Goal: Answer question/provide support: Share knowledge or assist other users

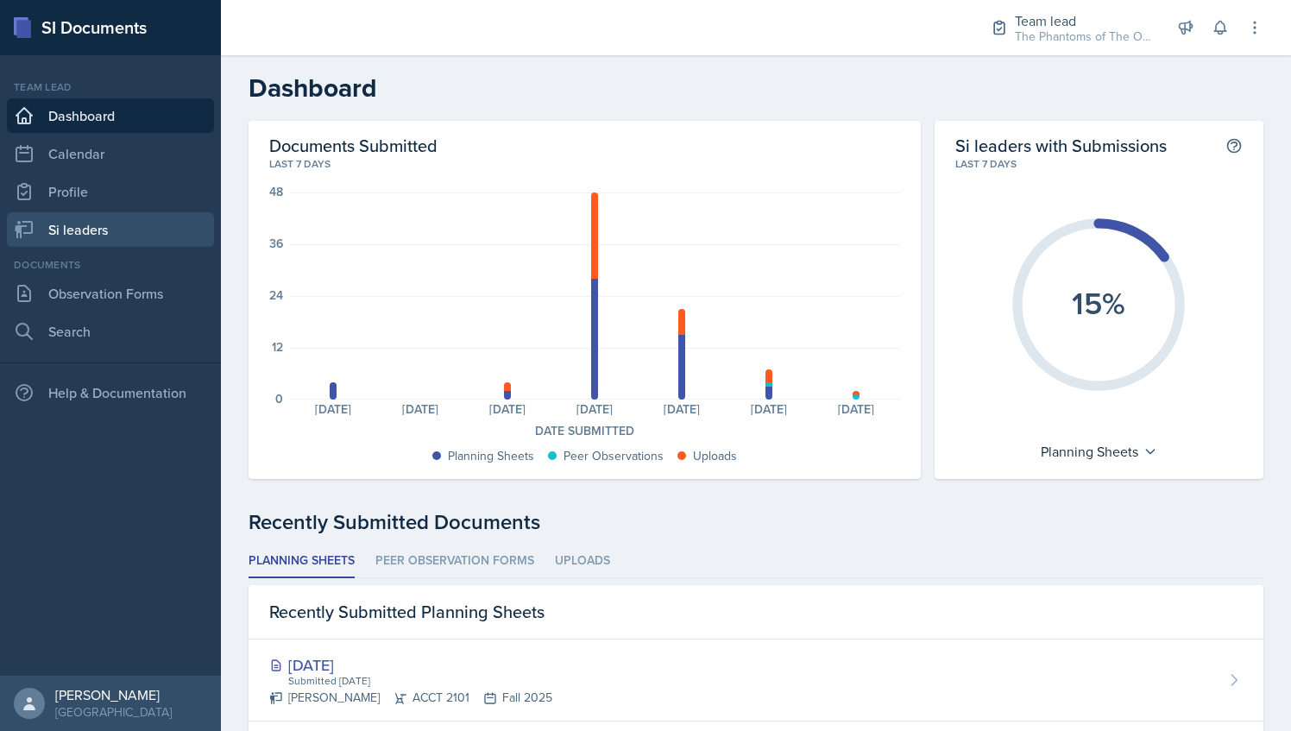
click at [109, 240] on link "Si leaders" at bounding box center [110, 229] width 207 height 35
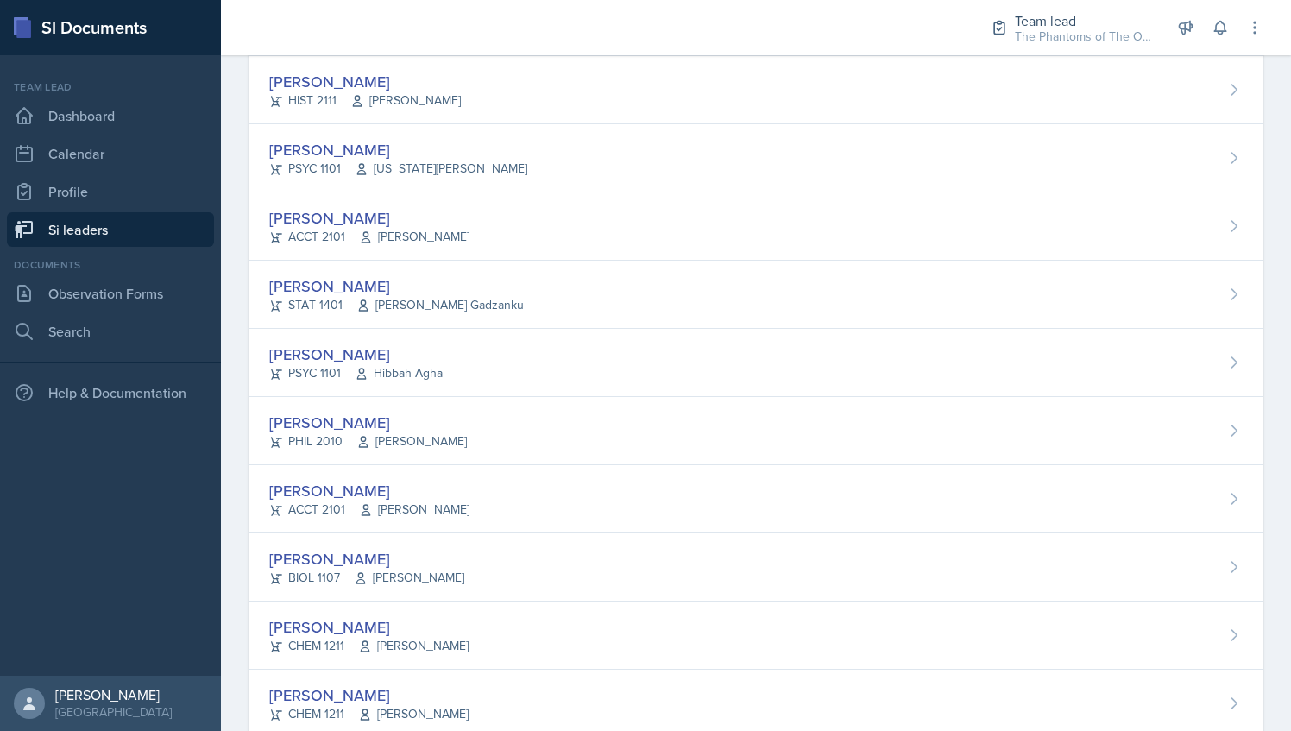
scroll to position [1163, 0]
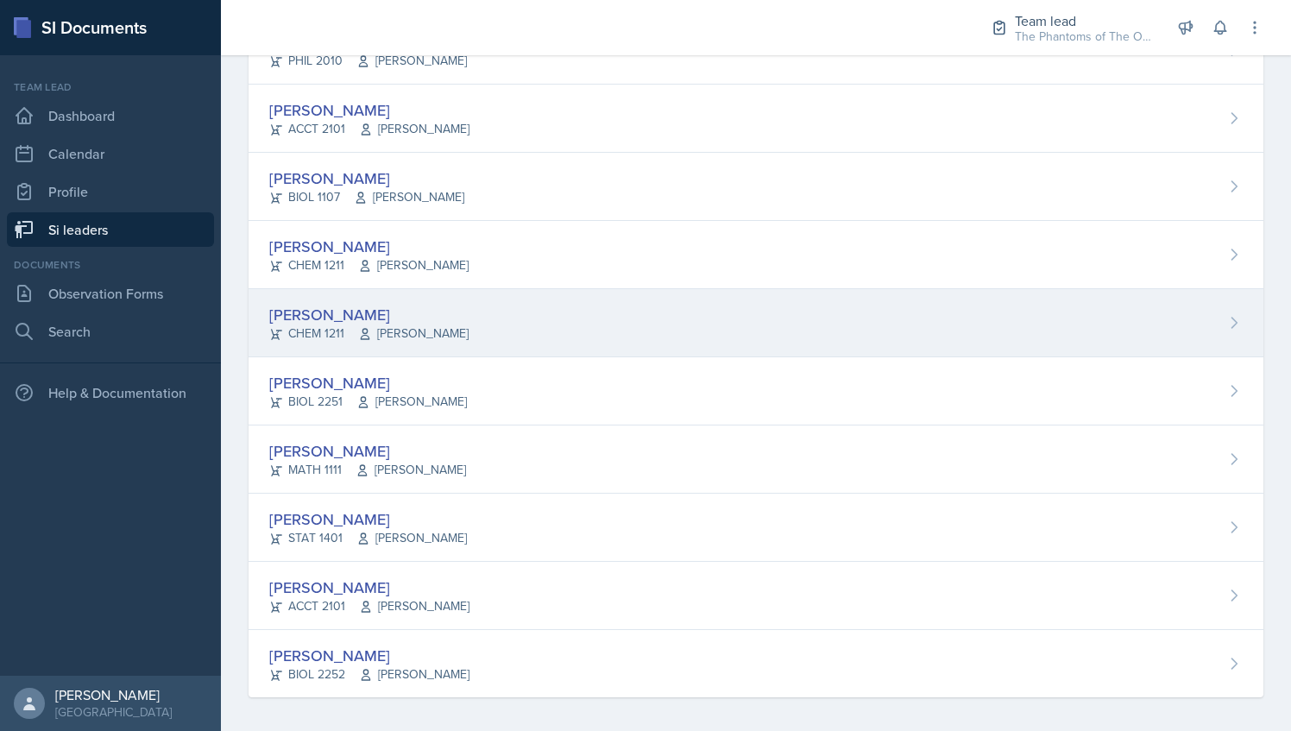
click at [411, 327] on span "[PERSON_NAME]" at bounding box center [413, 334] width 110 height 18
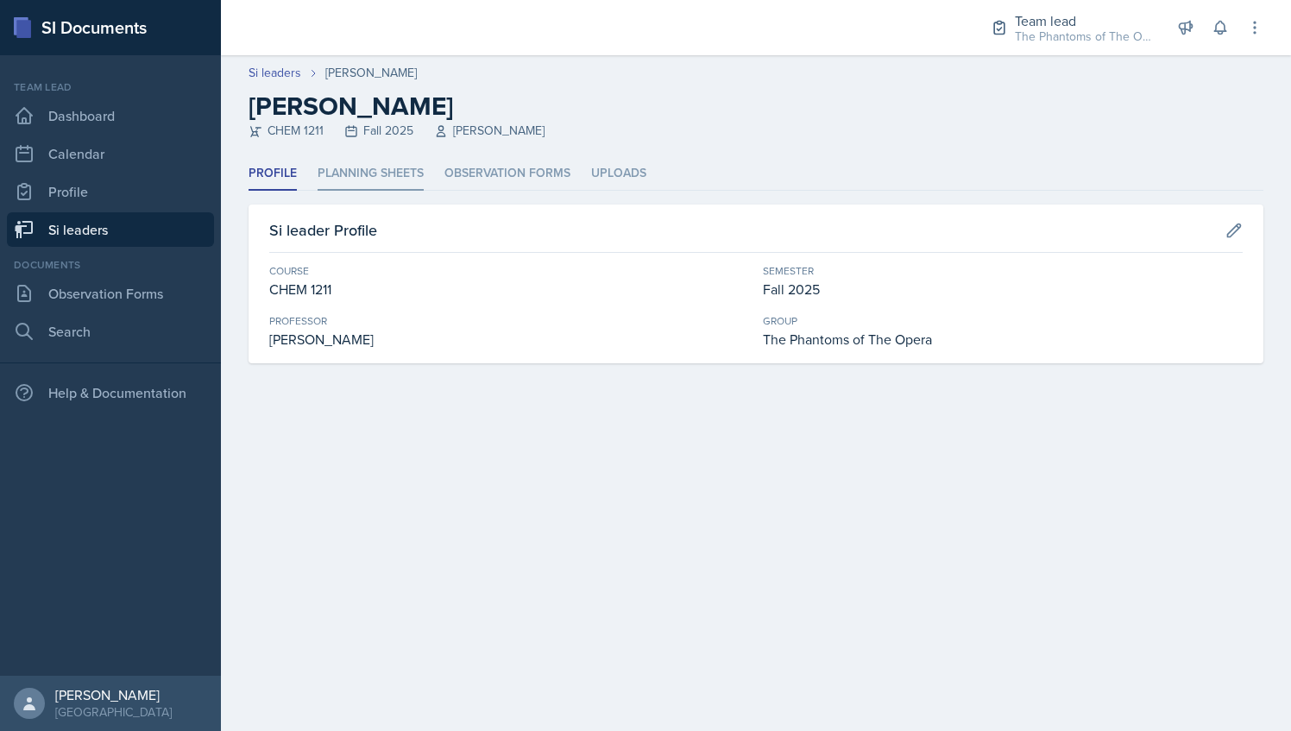
click at [370, 182] on li "Planning Sheets" at bounding box center [371, 174] width 106 height 34
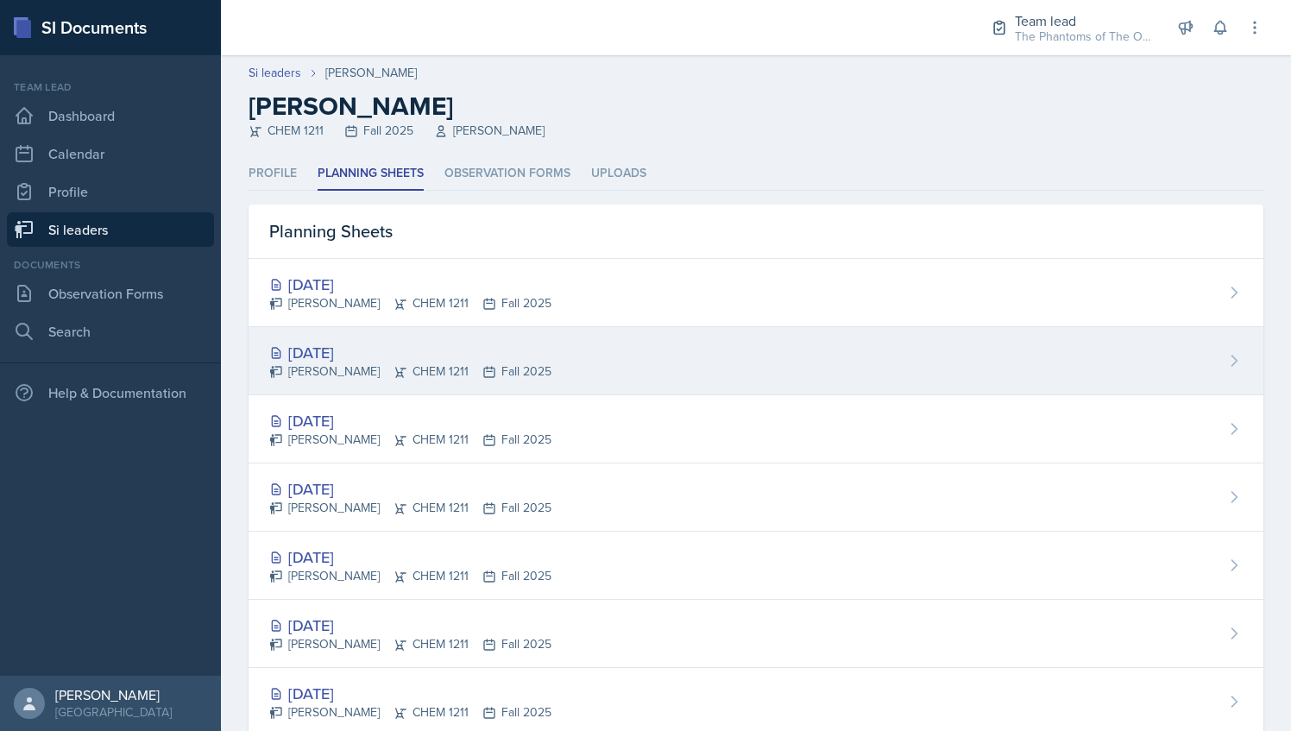
click at [425, 354] on div "[DATE]" at bounding box center [410, 352] width 282 height 23
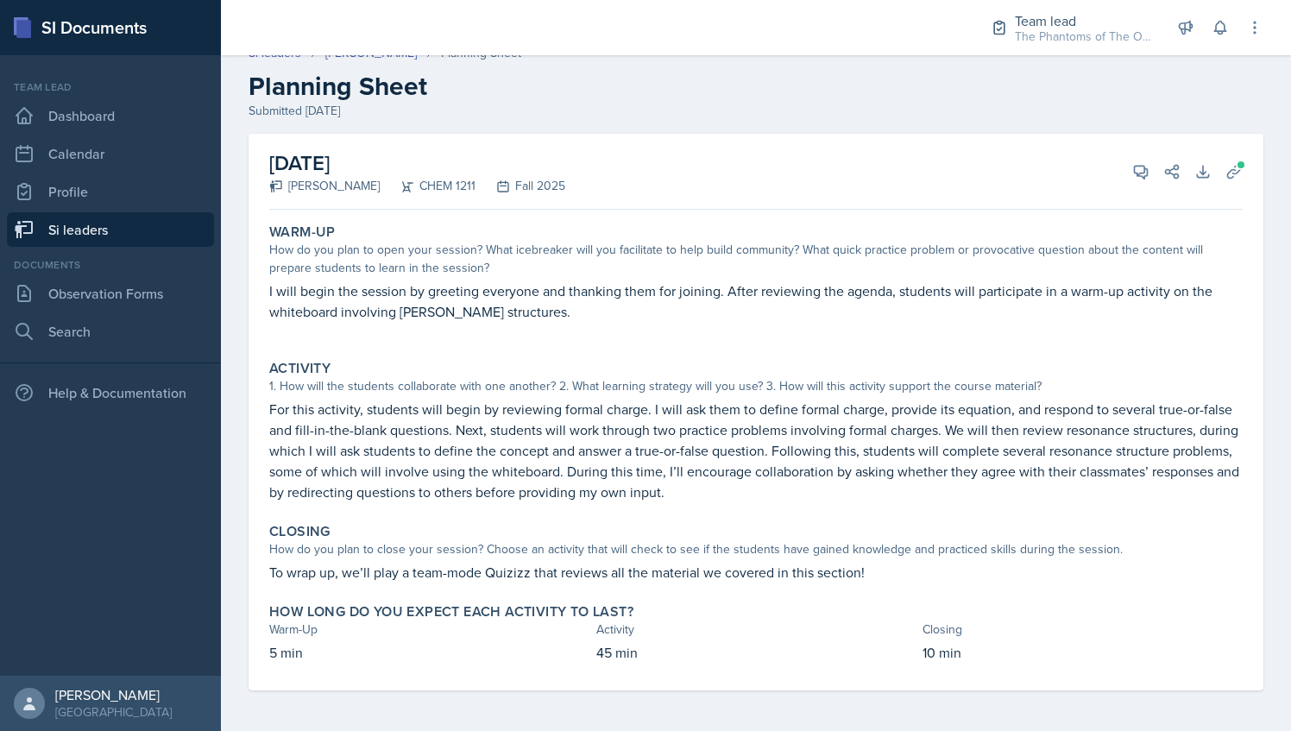
scroll to position [19, 0]
click at [1125, 180] on button "View Comments" at bounding box center [1140, 172] width 31 height 31
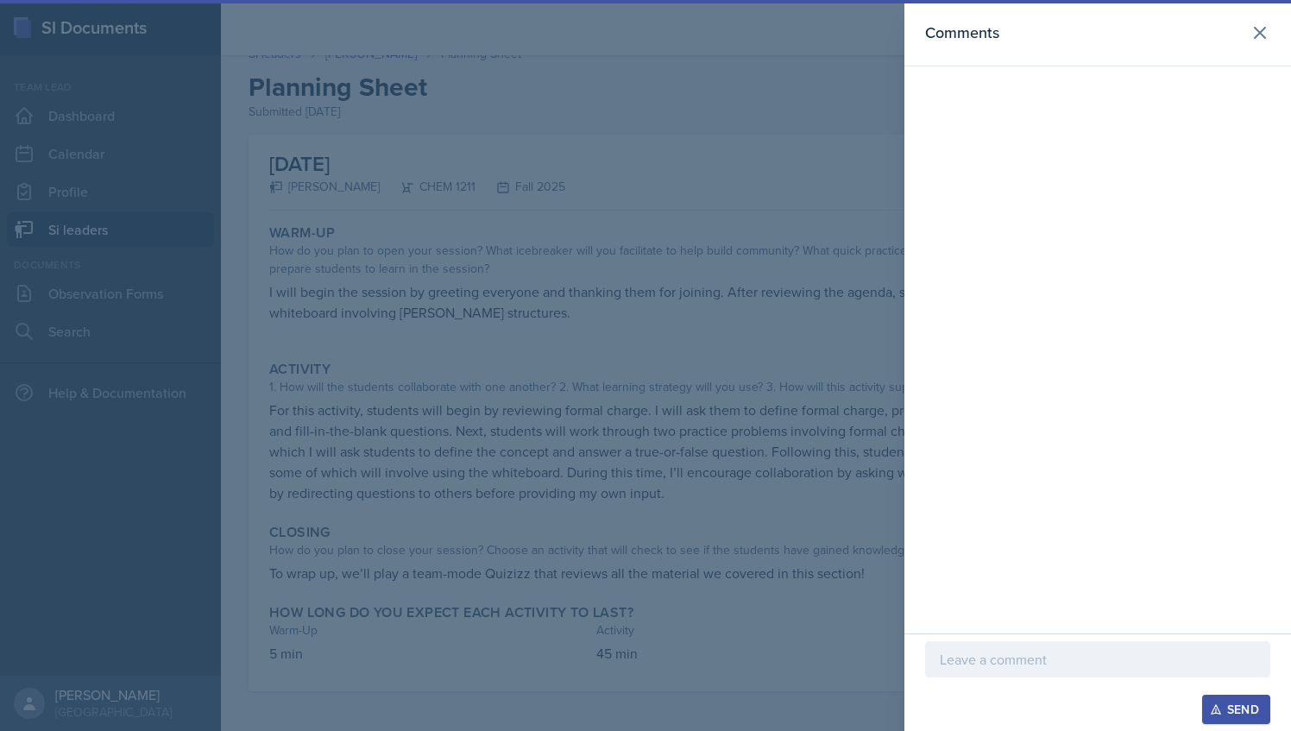
click at [1019, 653] on p at bounding box center [1098, 659] width 316 height 21
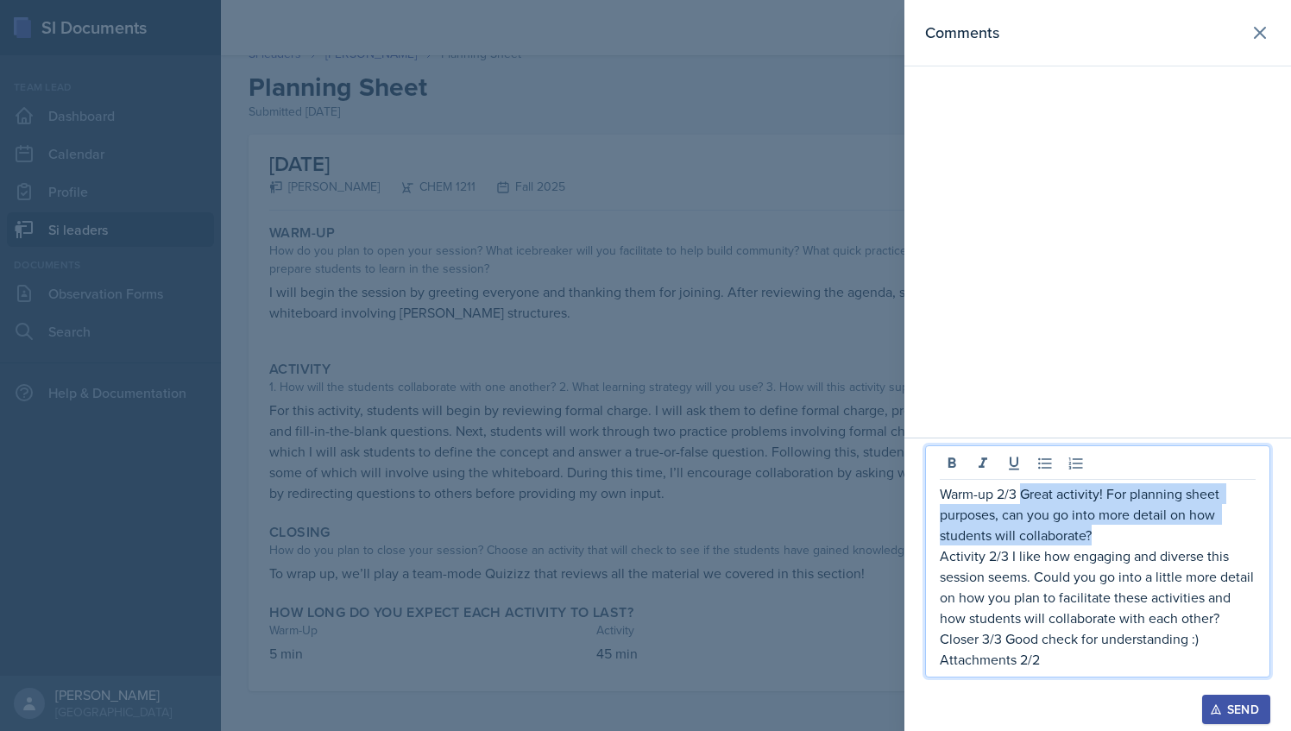
drag, startPoint x: 1020, startPoint y: 492, endPoint x: 1100, endPoint y: 539, distance: 93.2
click at [1100, 539] on p "Warm-up 2/3 Great activity! For planning sheet purposes, can you go into more d…" at bounding box center [1098, 514] width 316 height 62
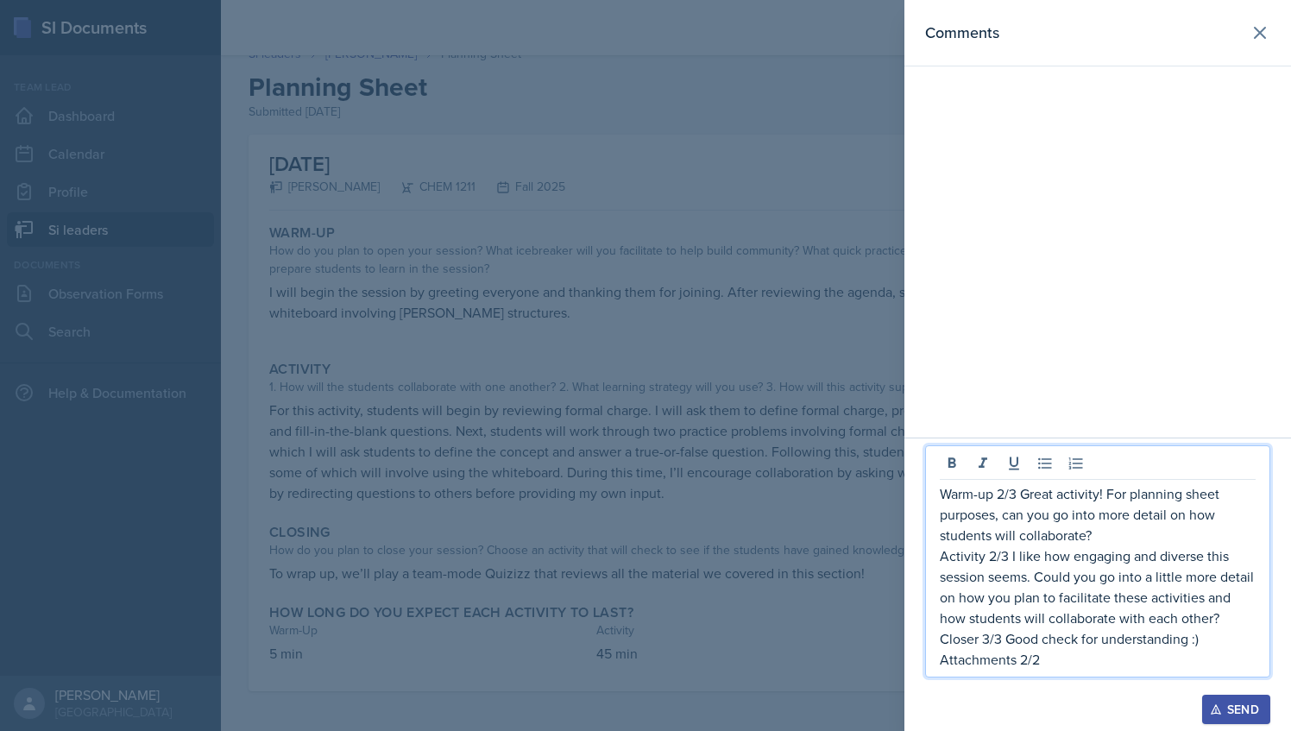
click at [1001, 492] on p "Warm-up 2/3 Great activity! For planning sheet purposes, can you go into more d…" at bounding box center [1098, 514] width 316 height 62
click at [1005, 495] on p "Warm-up 2/3 Great activity! For planning sheet purposes, can you go into more d…" at bounding box center [1098, 514] width 316 height 62
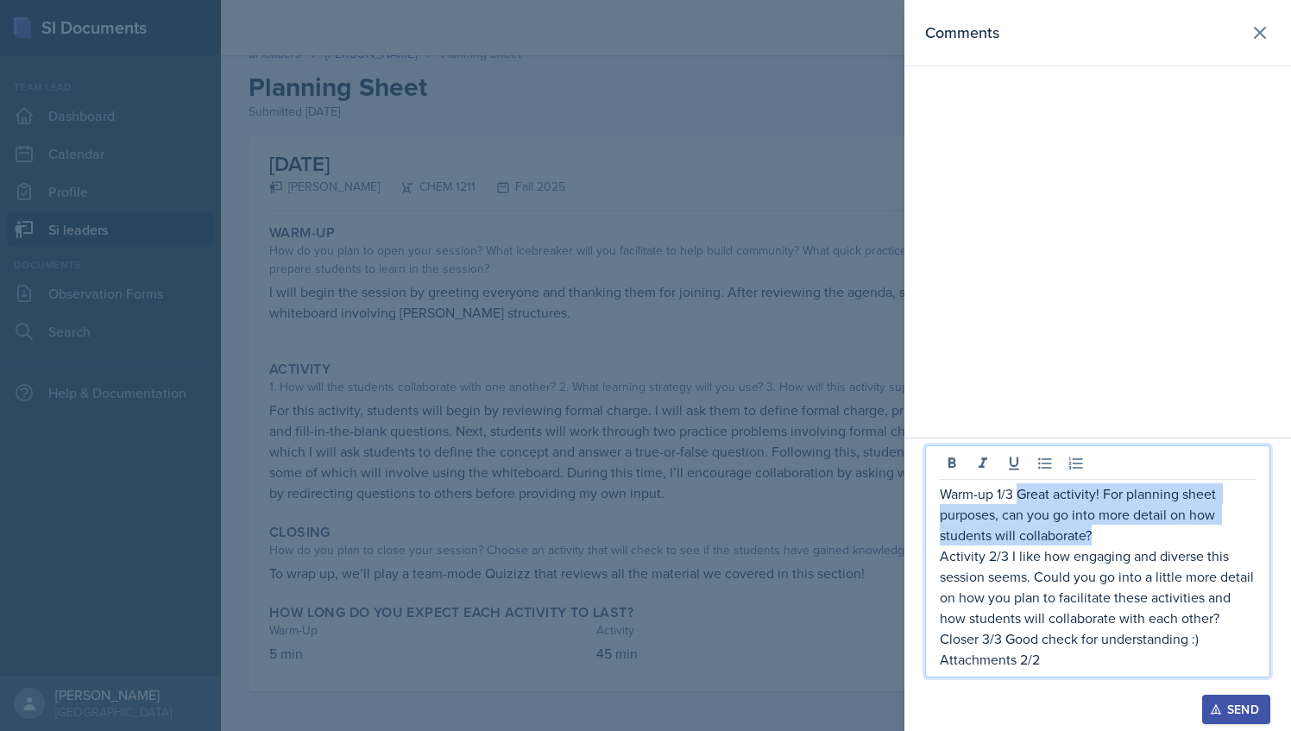
drag, startPoint x: 1018, startPoint y: 497, endPoint x: 1093, endPoint y: 533, distance: 83.4
click at [1093, 533] on p "Warm-up 1/3 Great activity! For planning sheet purposes, can you go into more d…" at bounding box center [1098, 514] width 316 height 62
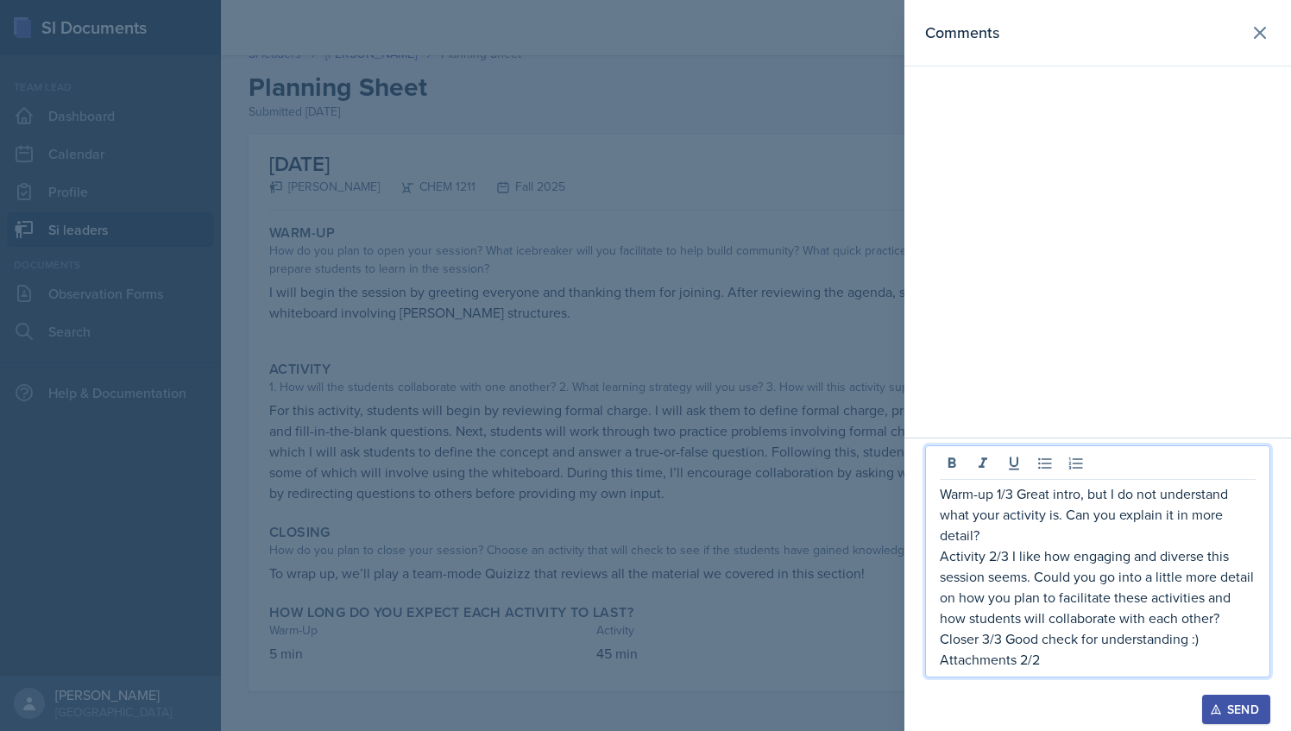
click at [351, 319] on div at bounding box center [645, 365] width 1291 height 731
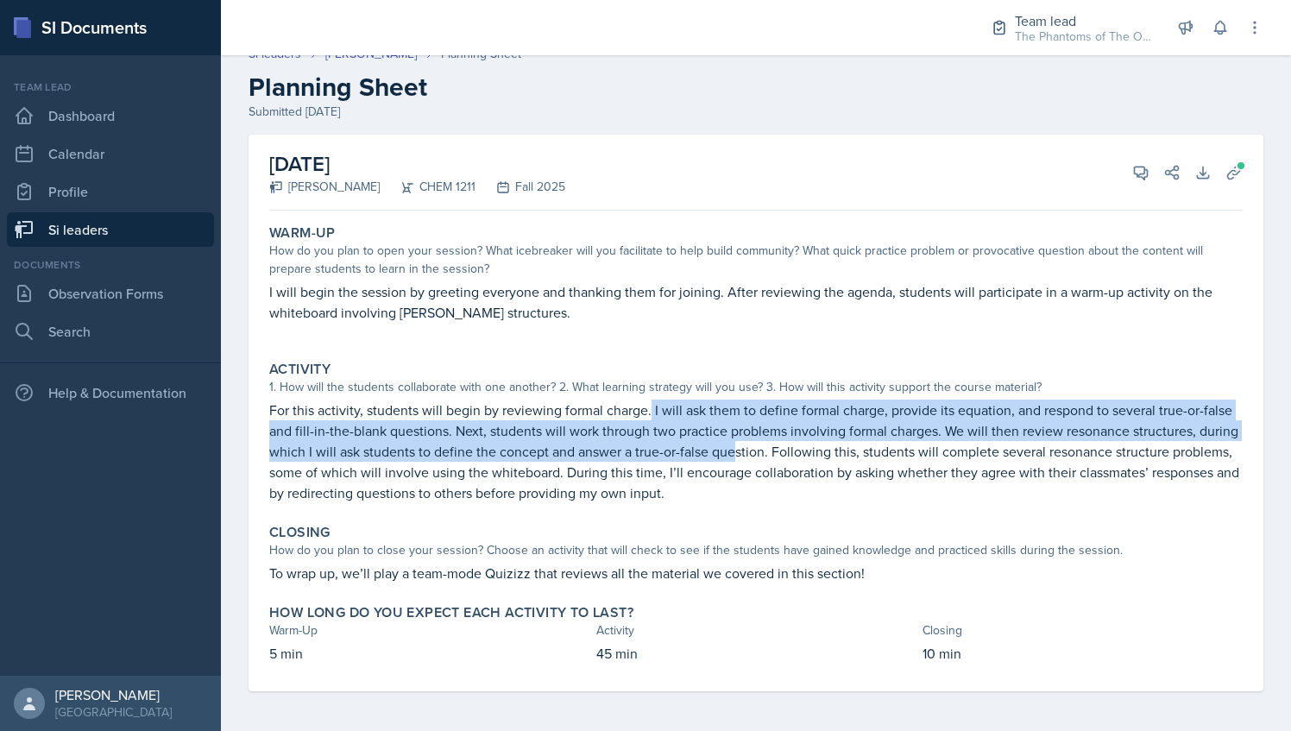
drag, startPoint x: 647, startPoint y: 406, endPoint x: 772, endPoint y: 445, distance: 131.3
click at [772, 445] on p "For this activity, students will begin by reviewing formal charge. I will ask t…" at bounding box center [756, 452] width 974 height 104
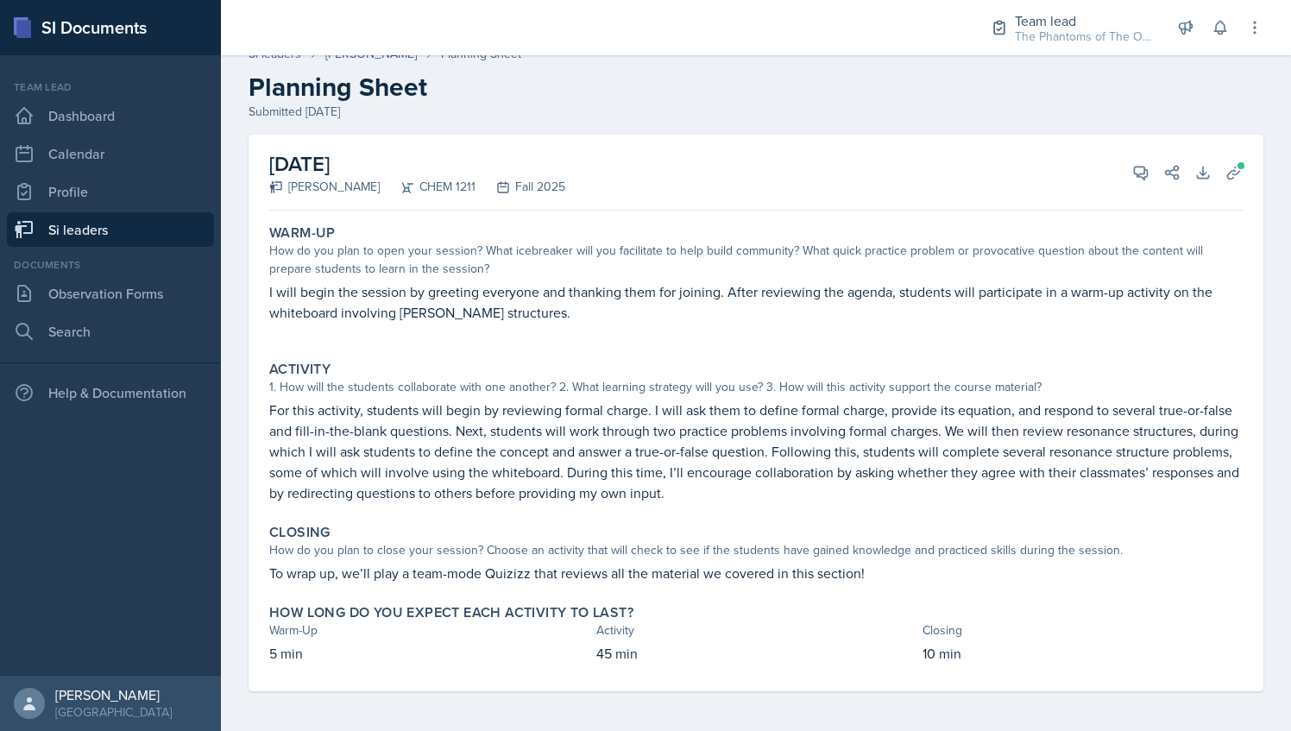
drag, startPoint x: 772, startPoint y: 445, endPoint x: 882, endPoint y: 492, distance: 119.1
click at [882, 492] on p "For this activity, students will begin by reviewing formal charge. I will ask t…" at bounding box center [756, 452] width 974 height 104
click at [1139, 155] on div "[DATE] [PERSON_NAME] CHEM 1211 Fall 2025 View Comments Comments Warm-up 1/3 Gre…" at bounding box center [756, 173] width 974 height 76
click at [1132, 167] on icon at bounding box center [1140, 172] width 17 height 17
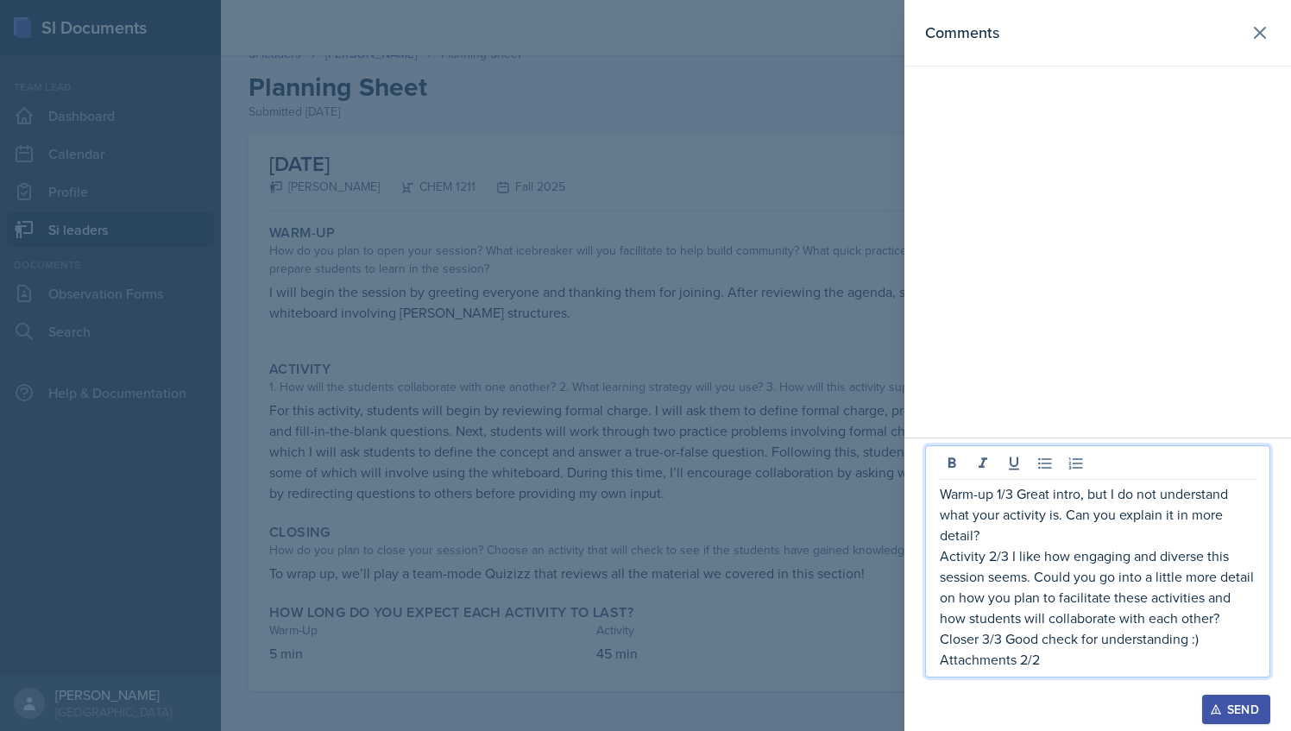
click at [989, 553] on p "Activity 2/3 I like how engaging and diverse this session seems. Could you go i…" at bounding box center [1098, 586] width 316 height 83
click at [998, 552] on p "Activity 2/3 I like how engaging and diverse this session seems. Could you go i…" at bounding box center [1098, 586] width 316 height 83
click at [994, 552] on p "Activity 2/3 I like how engaging and diverse this session seems. Could you go i…" at bounding box center [1098, 586] width 316 height 83
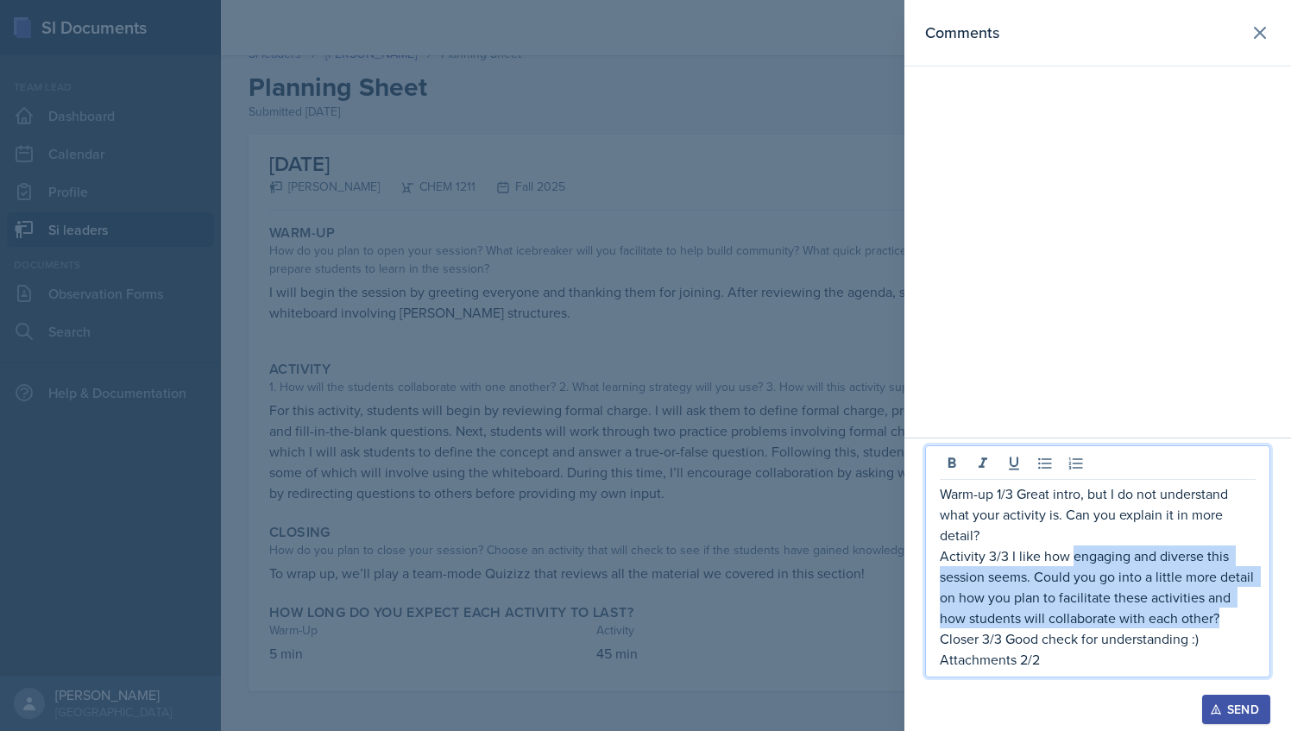
drag, startPoint x: 1072, startPoint y: 558, endPoint x: 1230, endPoint y: 619, distance: 169.4
click at [1230, 619] on p "Activity 3/3 I like how engaging and diverse this session seems. Could you go i…" at bounding box center [1098, 586] width 316 height 83
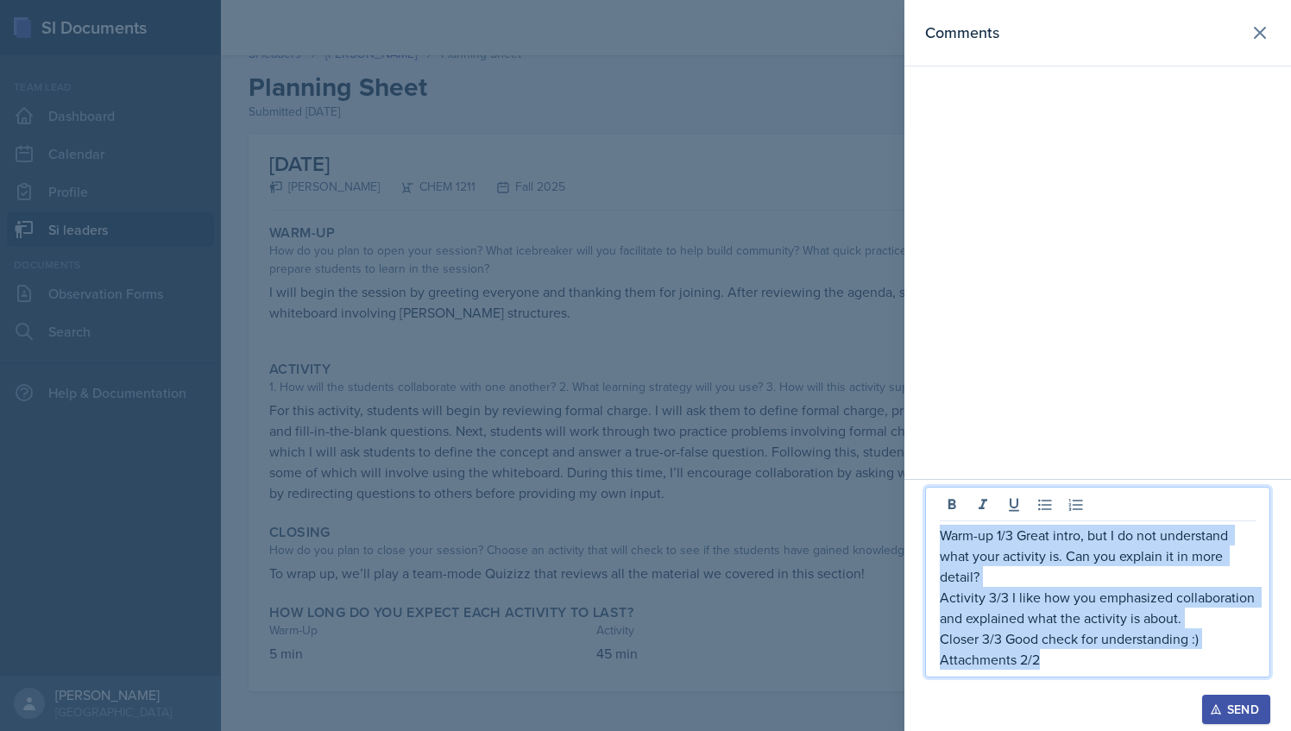
drag, startPoint x: 1047, startPoint y: 660, endPoint x: 923, endPoint y: 544, distance: 169.7
click at [923, 544] on div "Warm-up 1/3 Great intro, but I do not understand what your activity is. Can you…" at bounding box center [1097, 605] width 387 height 252
copy div "Warm-up 1/3 Great intro, but I do not understand what your activity is. Can you…"
click at [1238, 709] on div "Send" at bounding box center [1236, 710] width 46 height 14
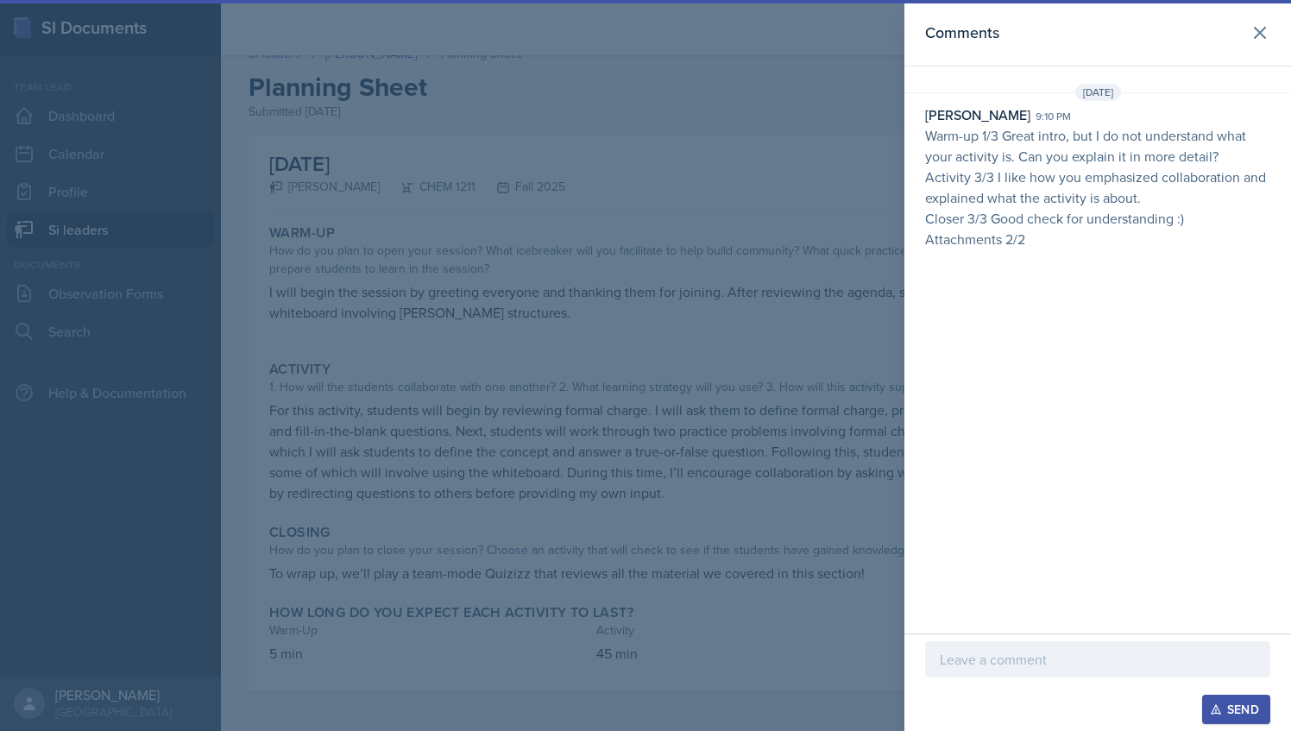
click at [703, 285] on div at bounding box center [645, 365] width 1291 height 731
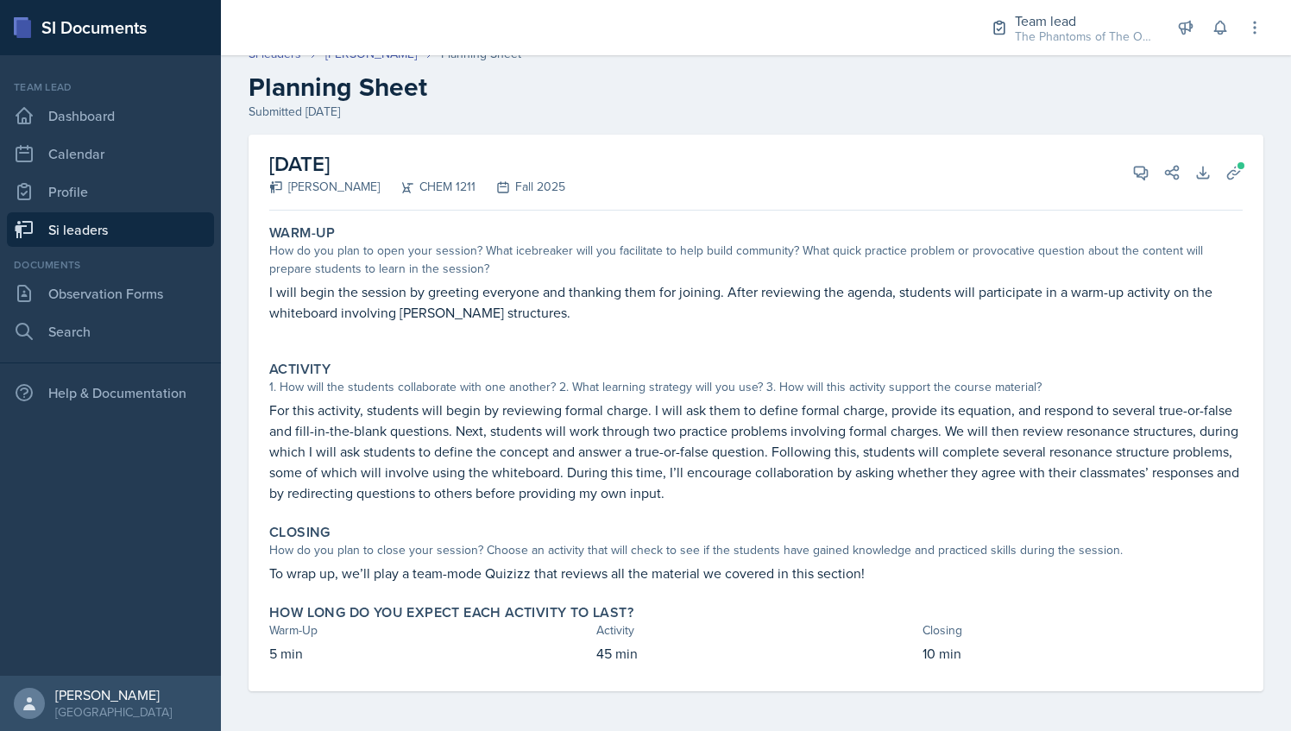
scroll to position [0, 0]
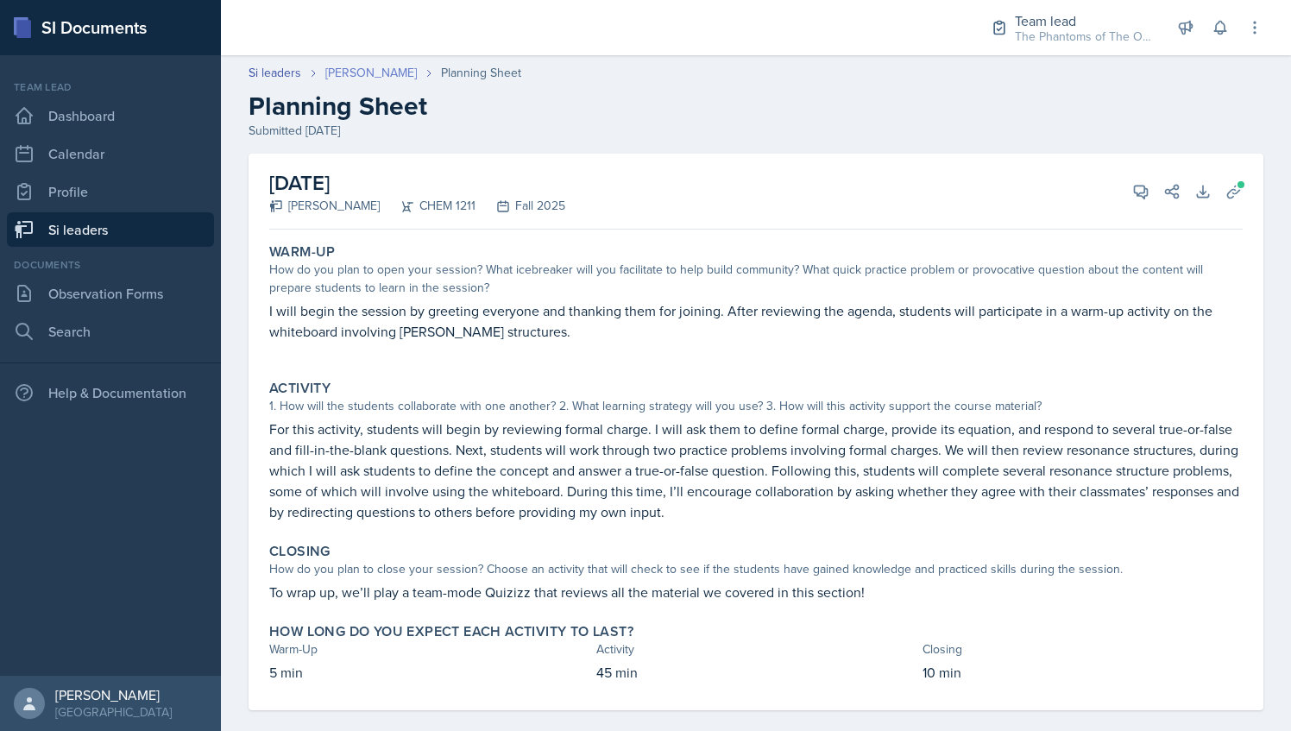
click at [333, 76] on link "[PERSON_NAME]" at bounding box center [370, 73] width 91 height 18
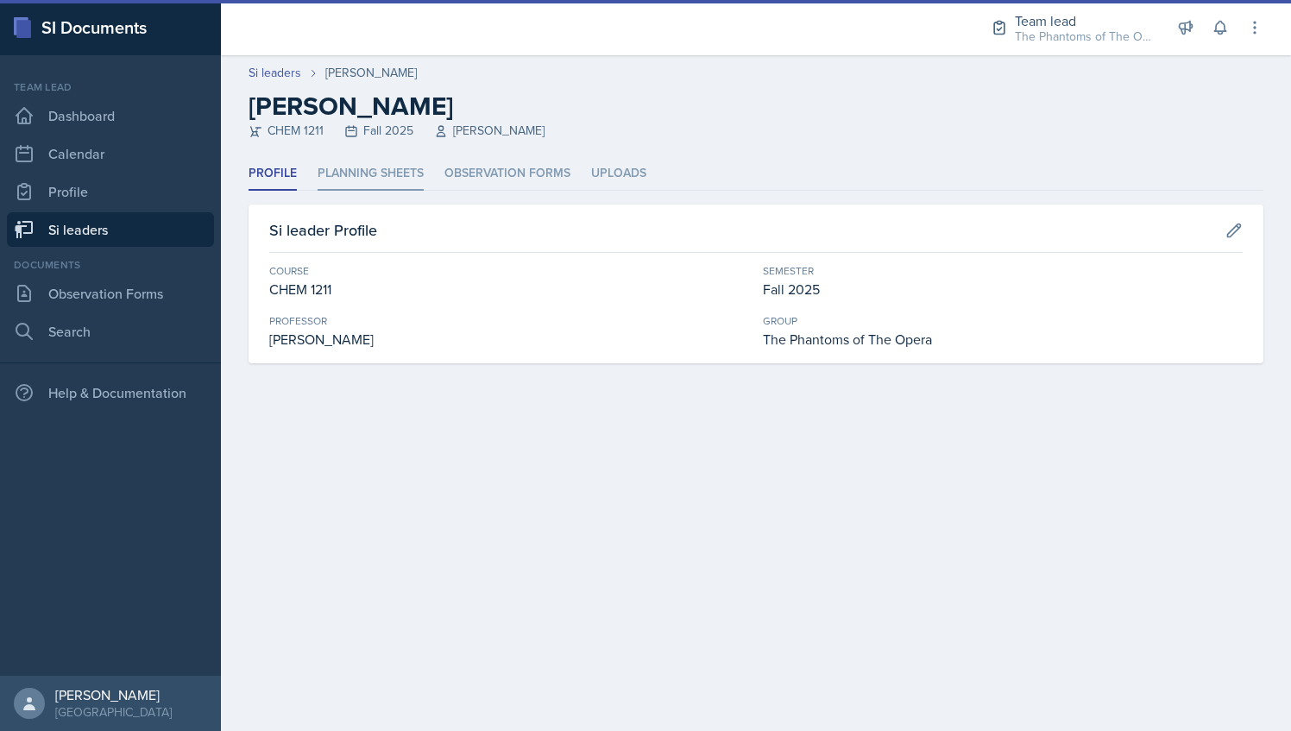
click at [386, 185] on li "Planning Sheets" at bounding box center [371, 174] width 106 height 34
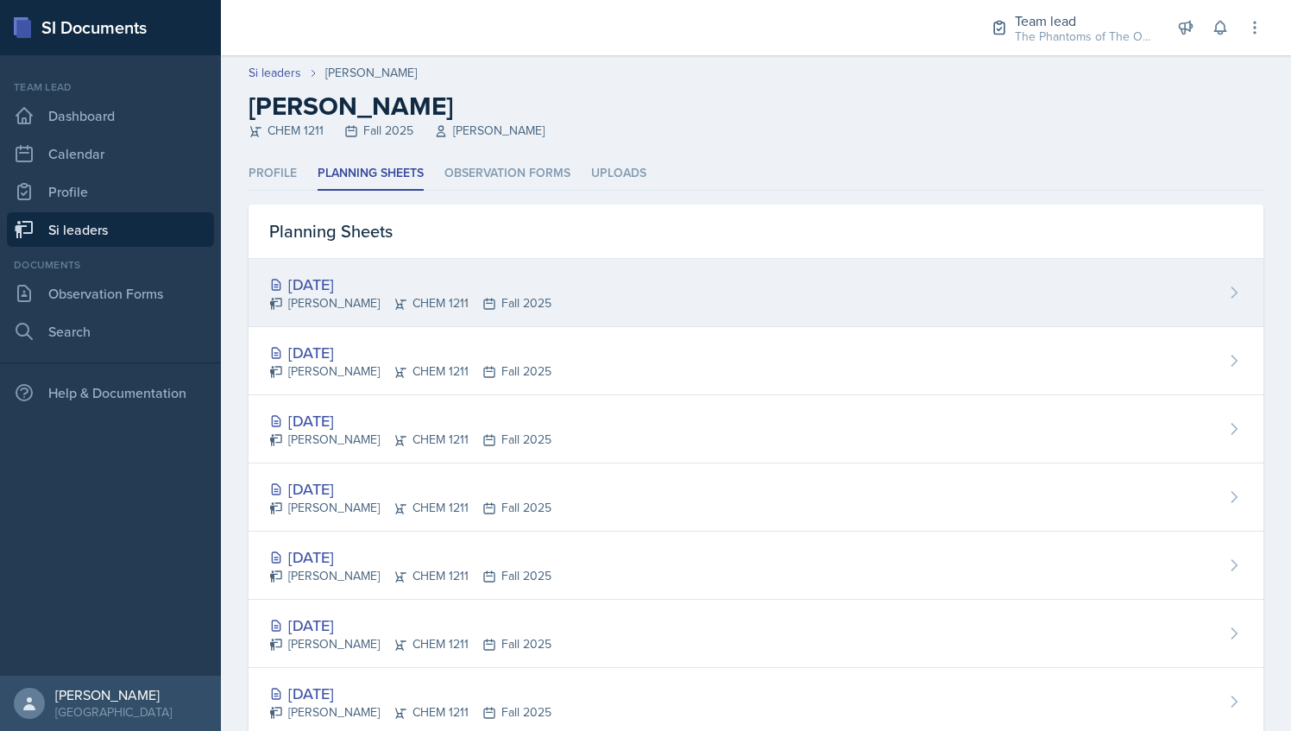
click at [461, 310] on div "[PERSON_NAME] CHEM 1211 Fall 2025" at bounding box center [410, 303] width 282 height 18
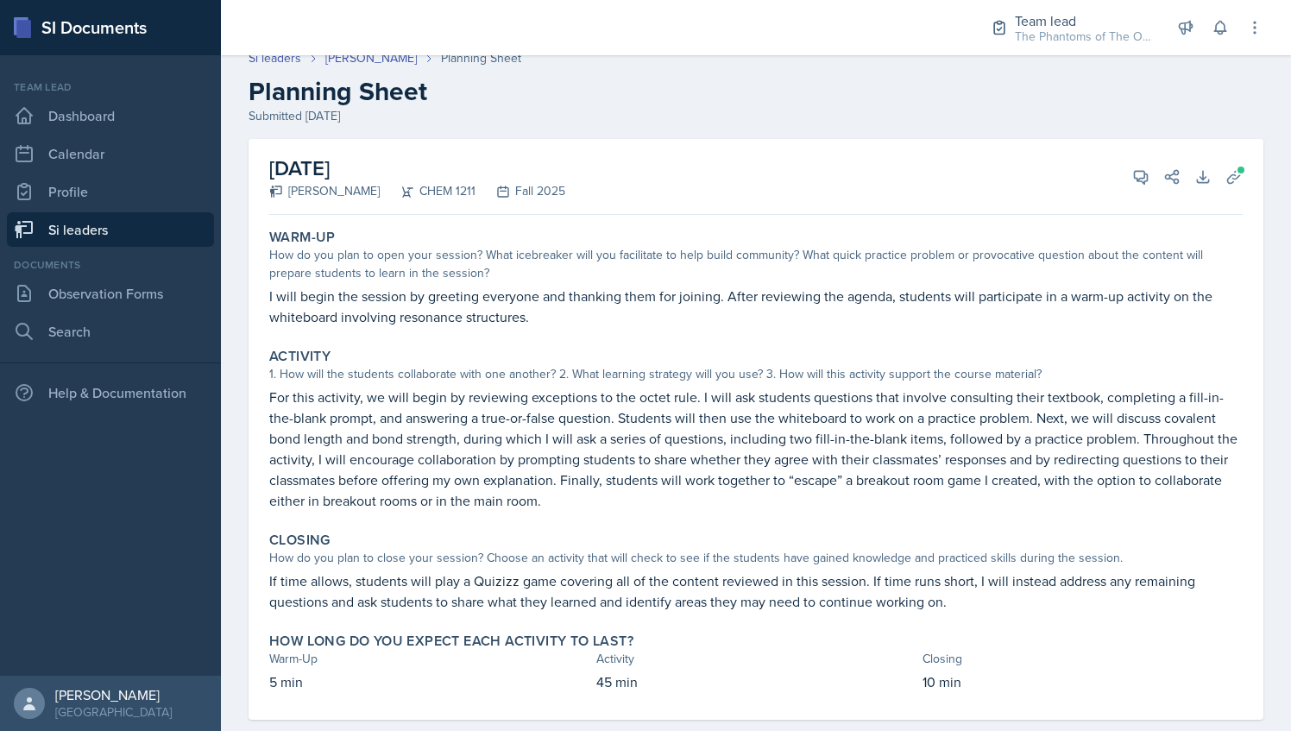
scroll to position [19, 0]
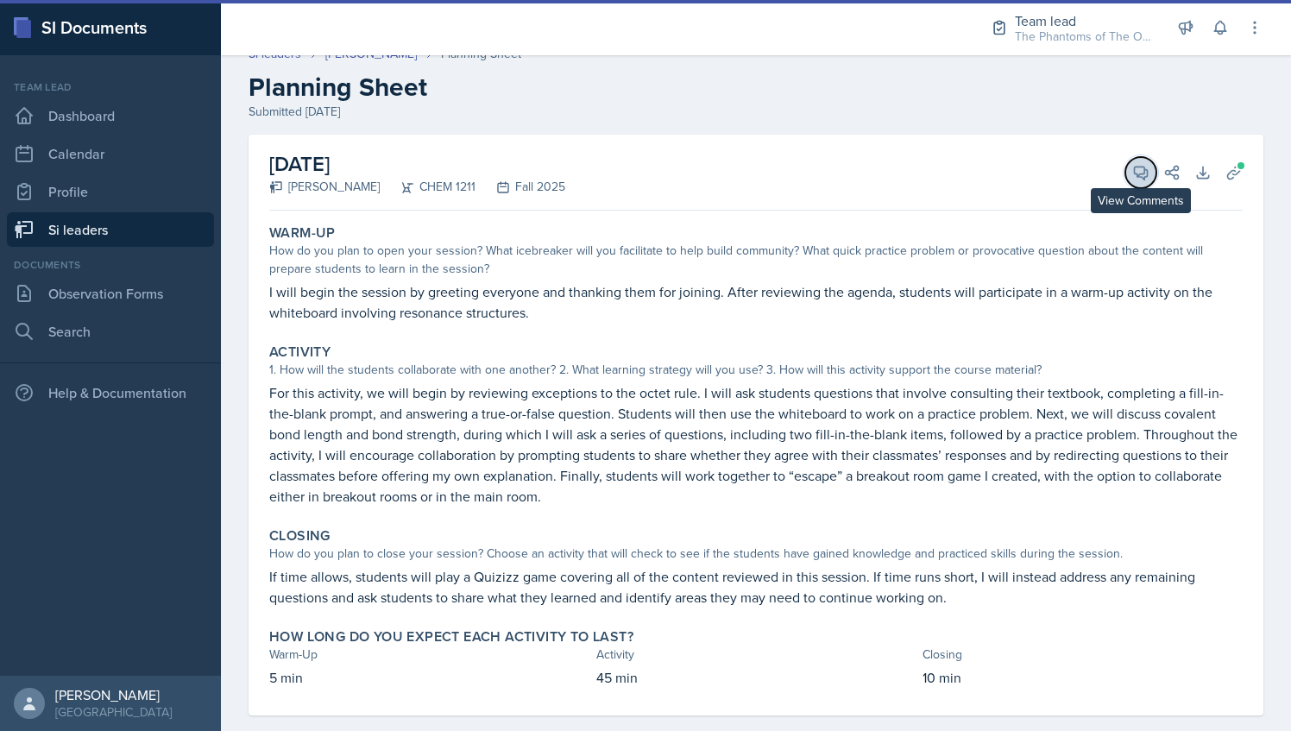
click at [1132, 178] on icon at bounding box center [1140, 172] width 17 height 17
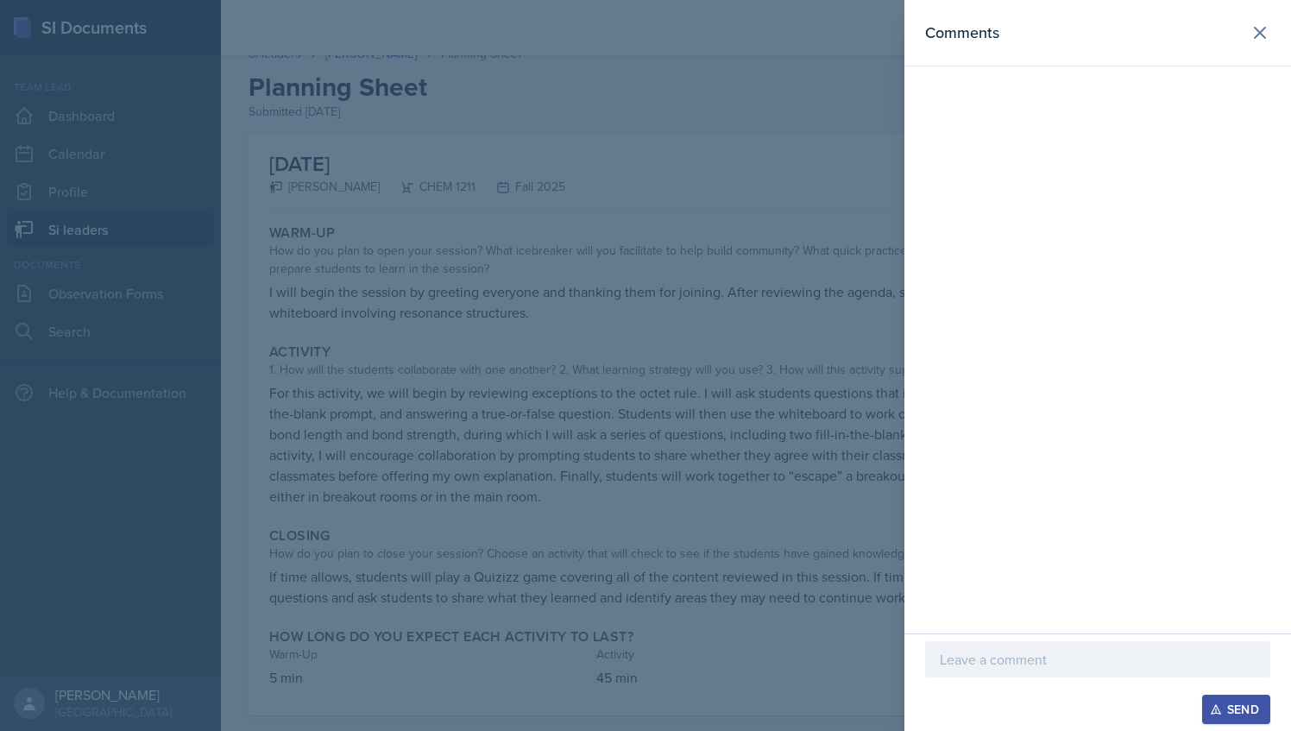
click at [1062, 665] on p at bounding box center [1098, 659] width 316 height 21
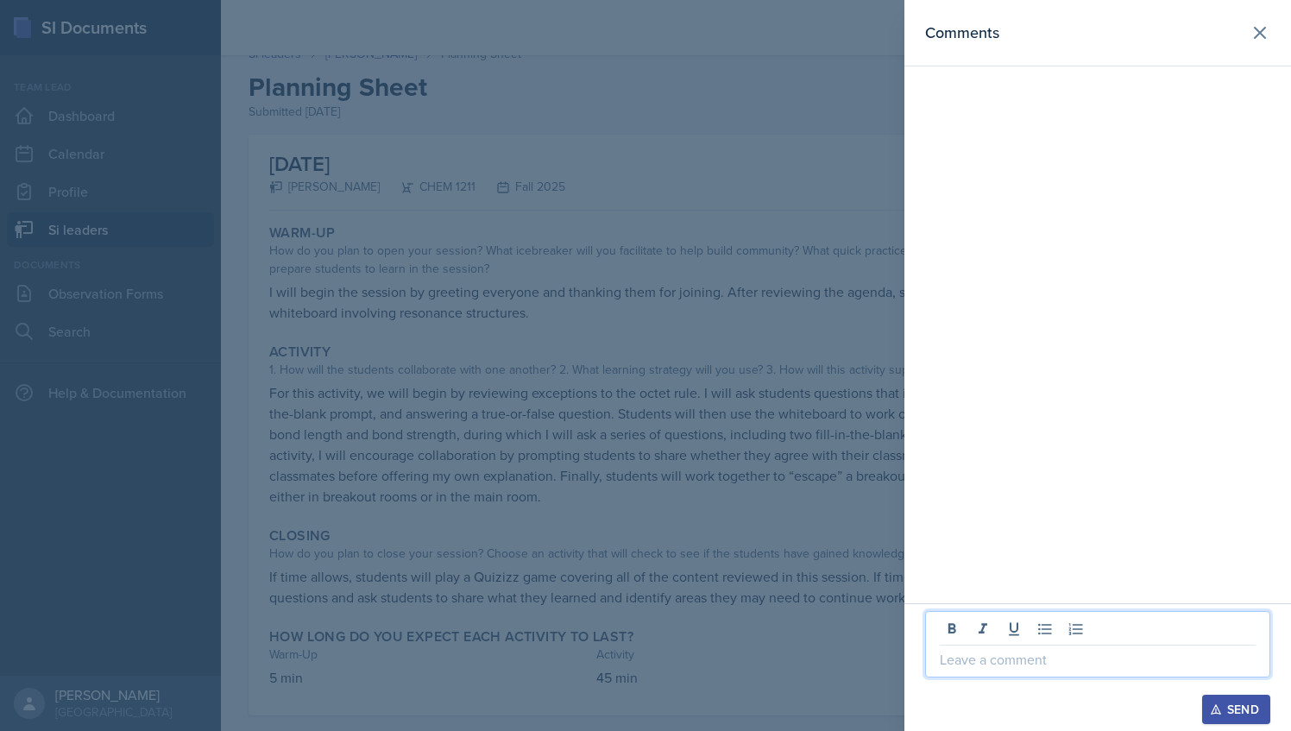
click at [766, 471] on div at bounding box center [645, 365] width 1291 height 731
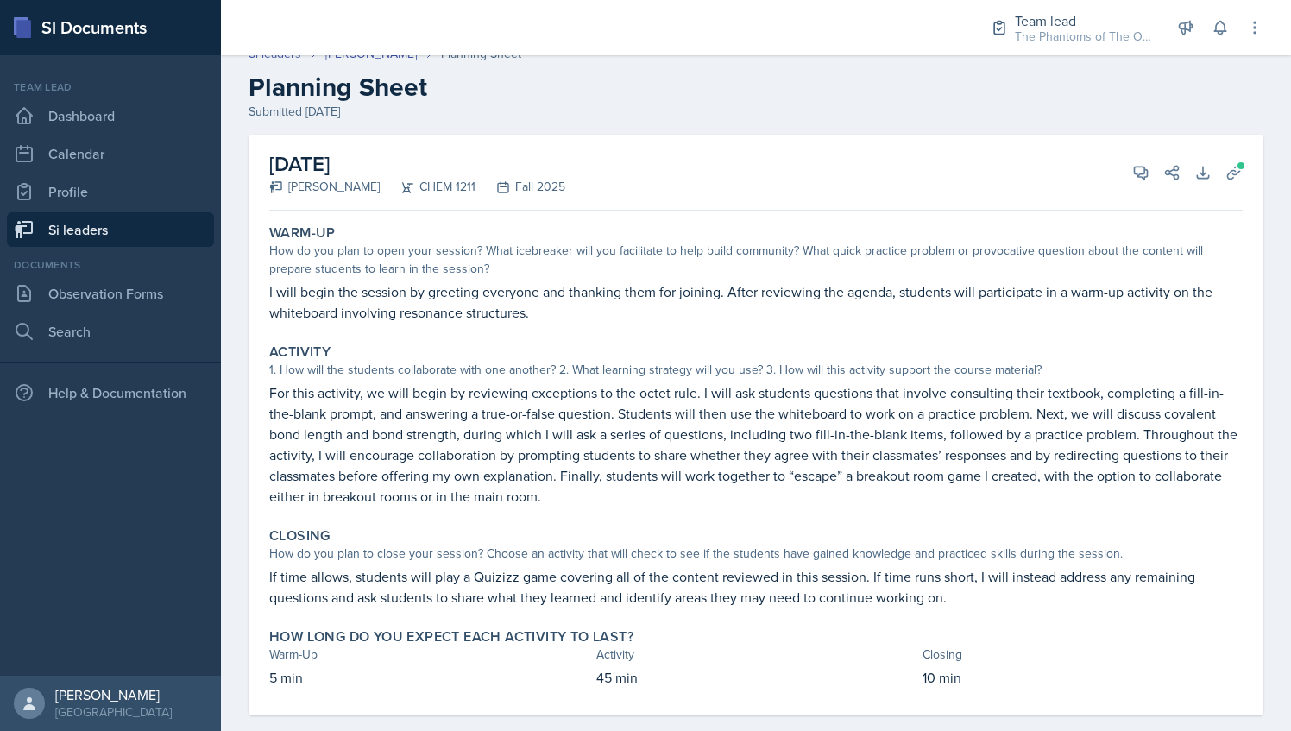
click at [1101, 173] on div "[DATE] [PERSON_NAME] CHEM 1211 Fall 2025 View Comments Comments Required Send S…" at bounding box center [756, 173] width 974 height 76
click at [1119, 166] on div "View Comments Comments Required Send Share" at bounding box center [1150, 172] width 62 height 17
click at [1135, 171] on icon at bounding box center [1141, 173] width 13 height 13
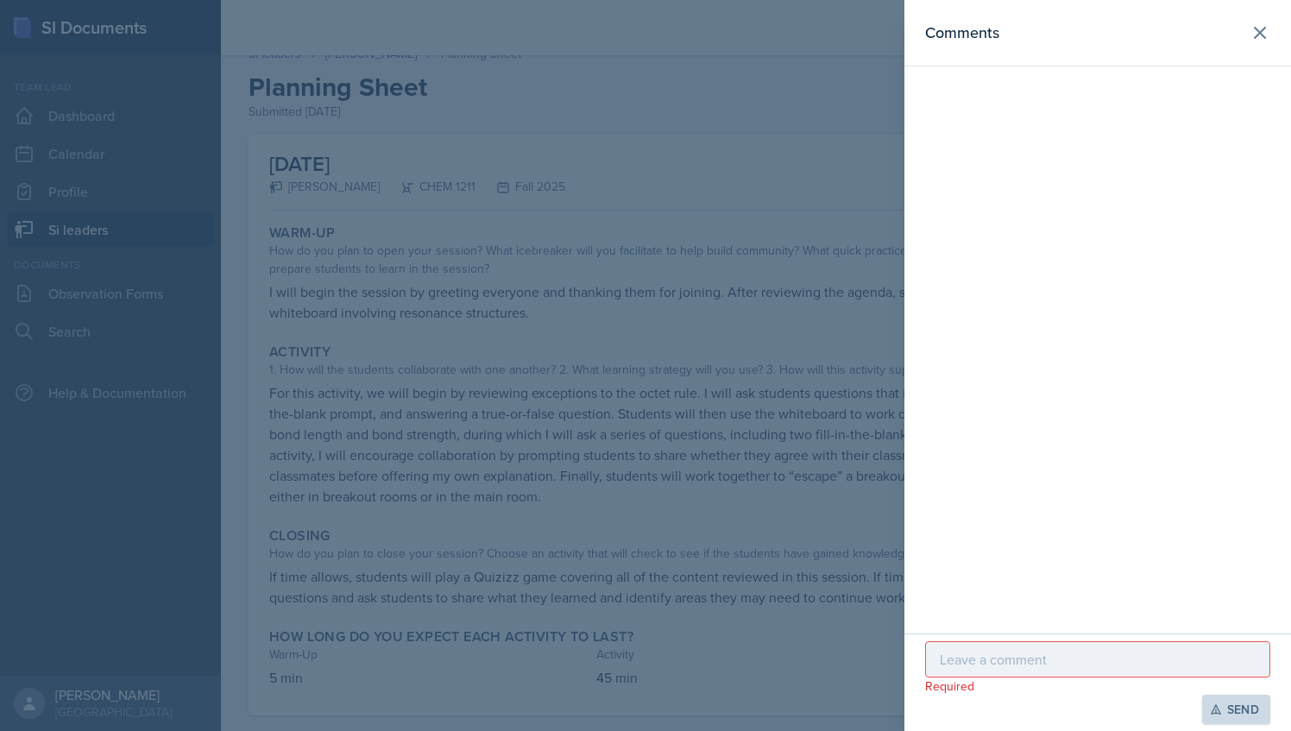
click at [1029, 637] on div "Required Send" at bounding box center [1097, 682] width 387 height 98
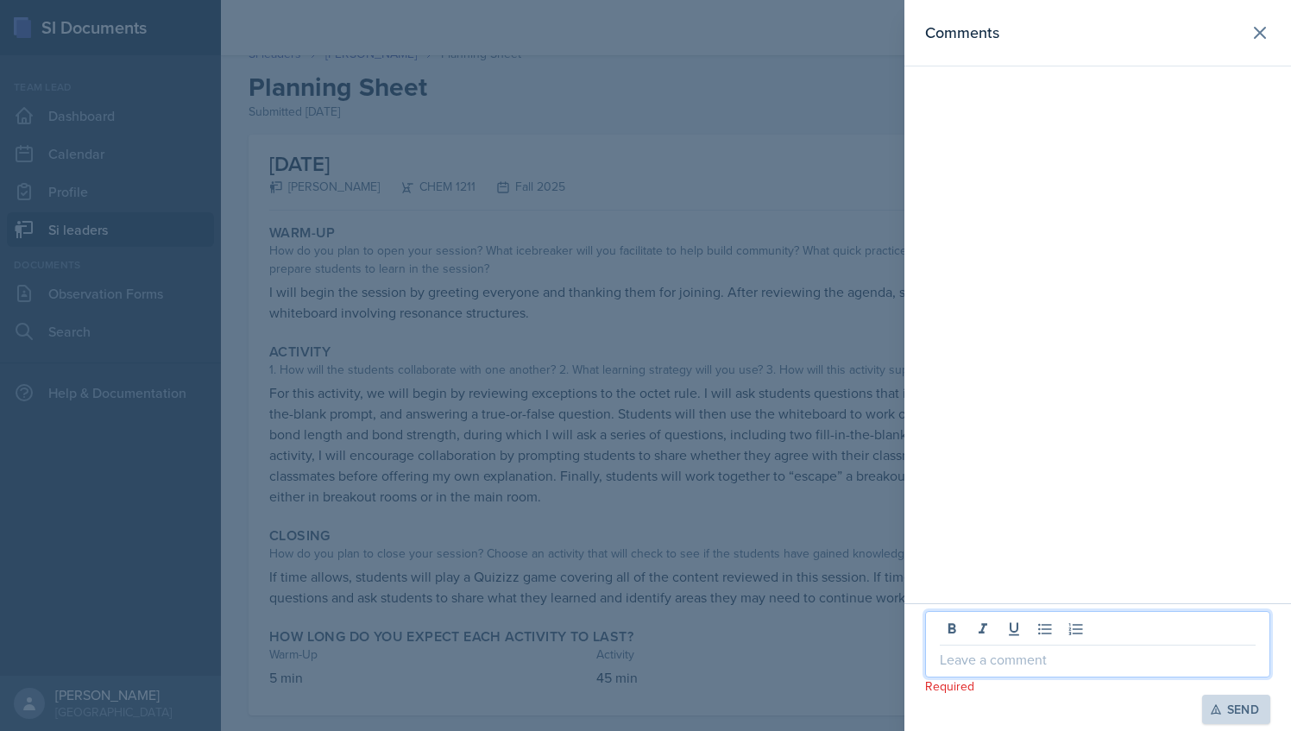
click at [1004, 653] on p at bounding box center [1098, 659] width 316 height 21
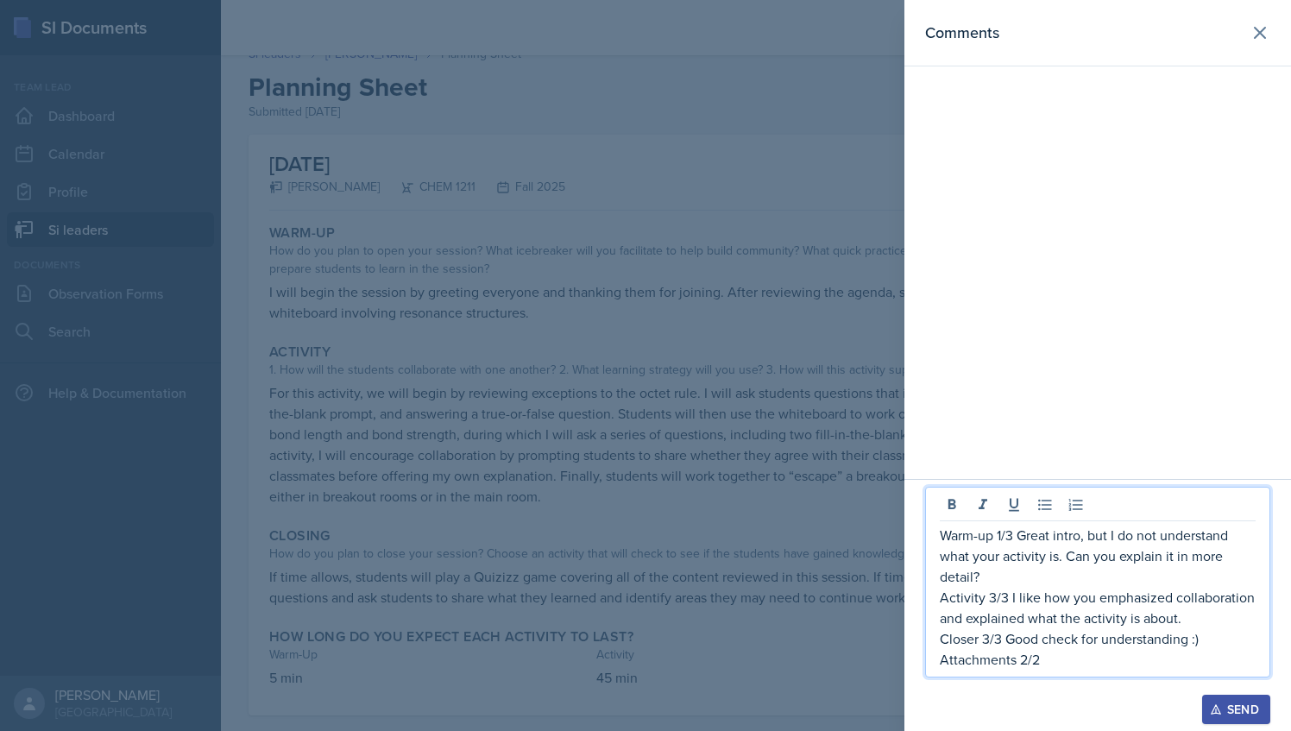
click at [1215, 706] on icon "button" at bounding box center [1215, 709] width 9 height 9
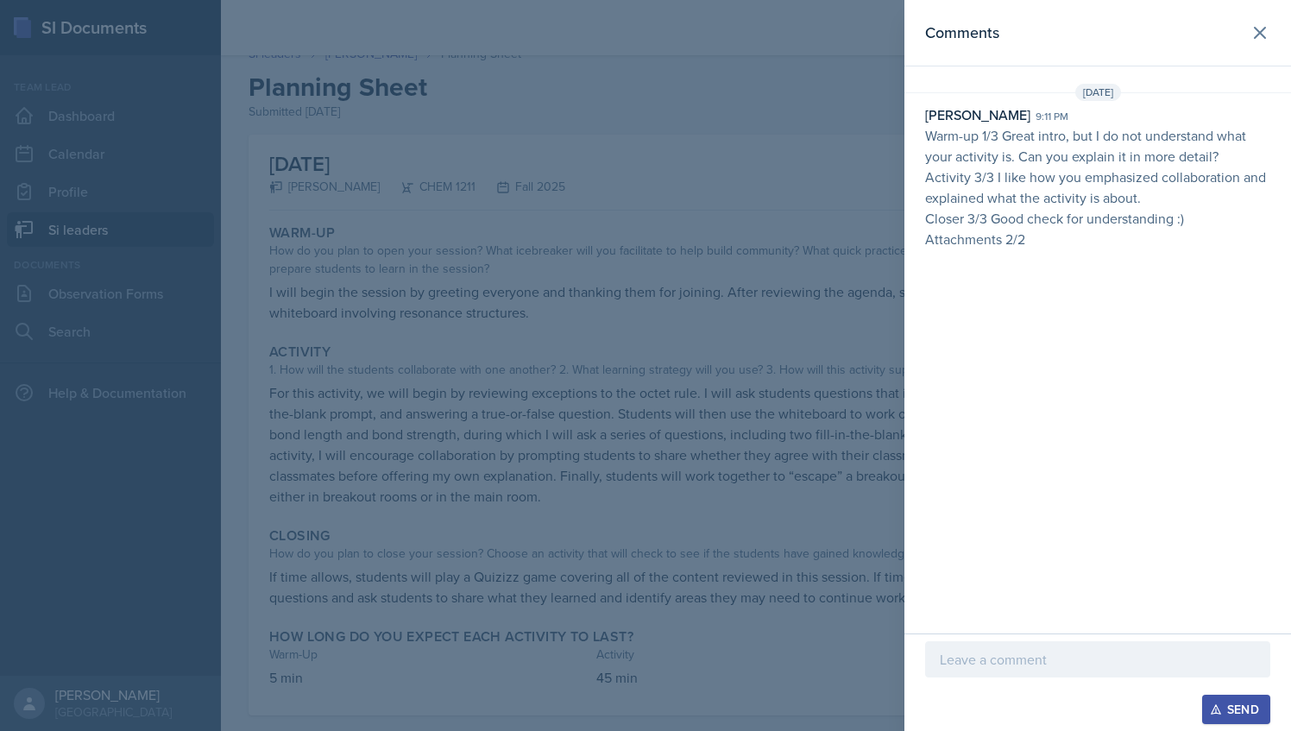
click at [423, 192] on div at bounding box center [645, 365] width 1291 height 731
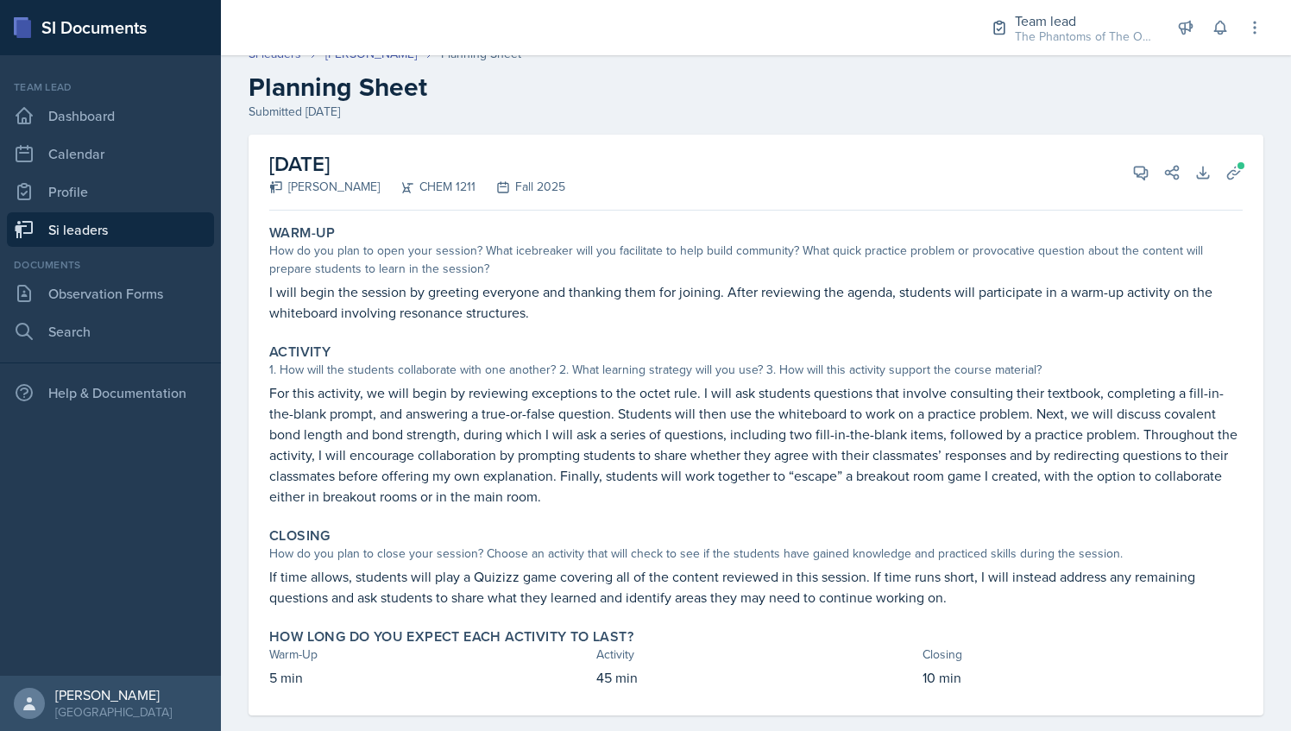
scroll to position [0, 0]
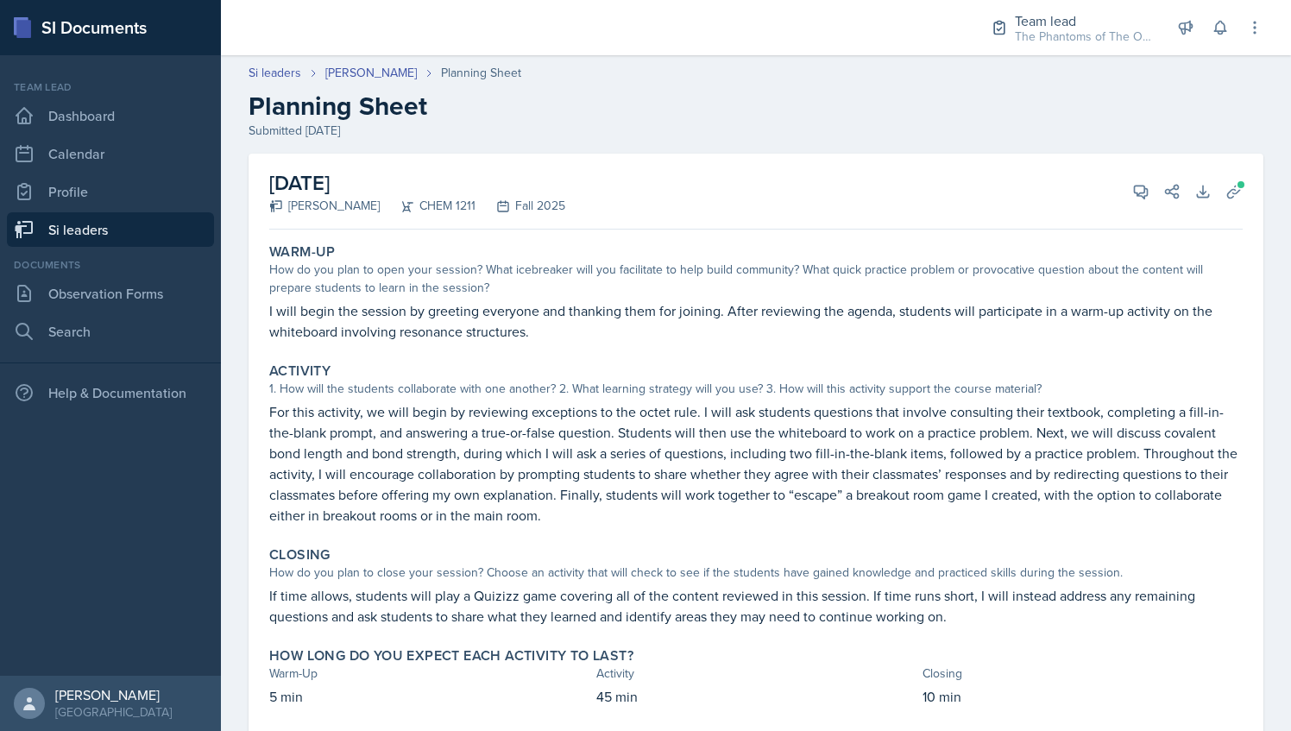
click at [341, 85] on div "Si leaders [PERSON_NAME] Planning Sheet Planning Sheet Submitted [DATE]" at bounding box center [756, 102] width 1070 height 76
click at [338, 77] on link "[PERSON_NAME]" at bounding box center [370, 73] width 91 height 18
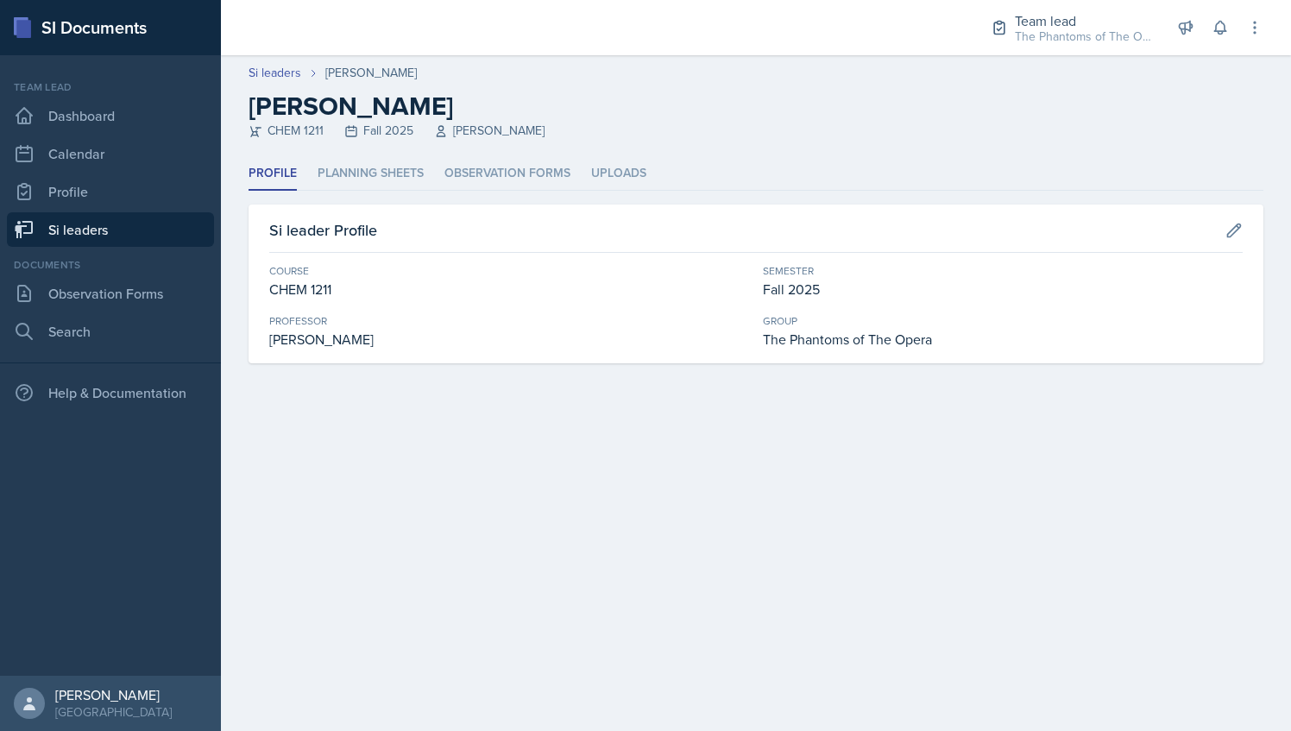
click at [148, 230] on link "Si leaders" at bounding box center [110, 229] width 207 height 35
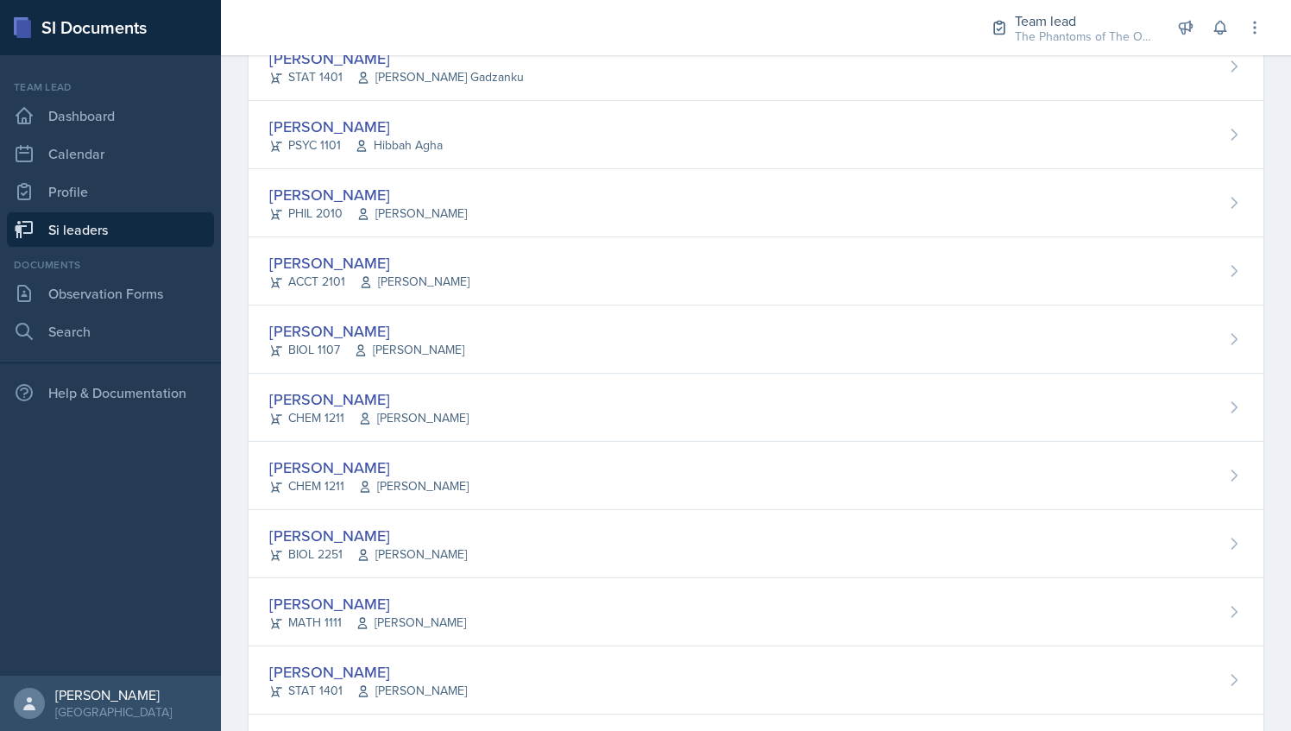
scroll to position [1163, 0]
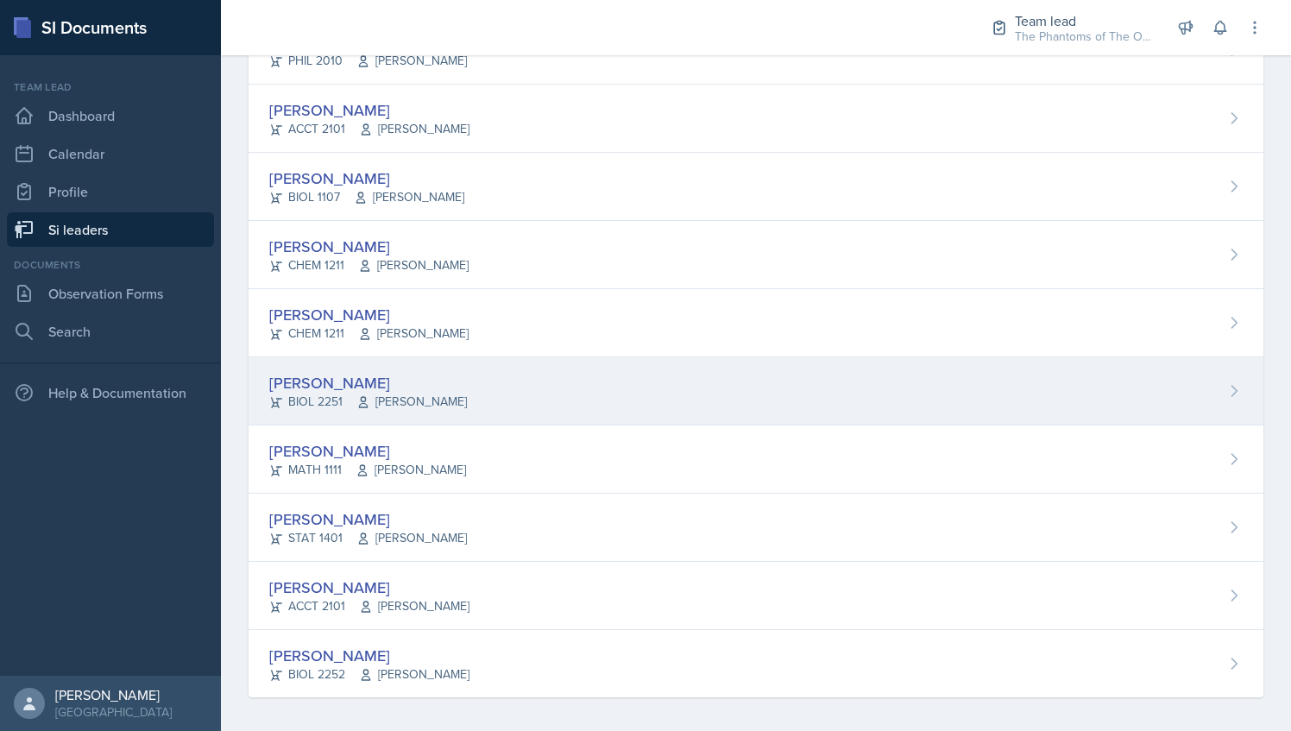
click at [505, 369] on div "[PERSON_NAME] BIOL 2251 Vennece [PERSON_NAME]" at bounding box center [756, 391] width 1015 height 68
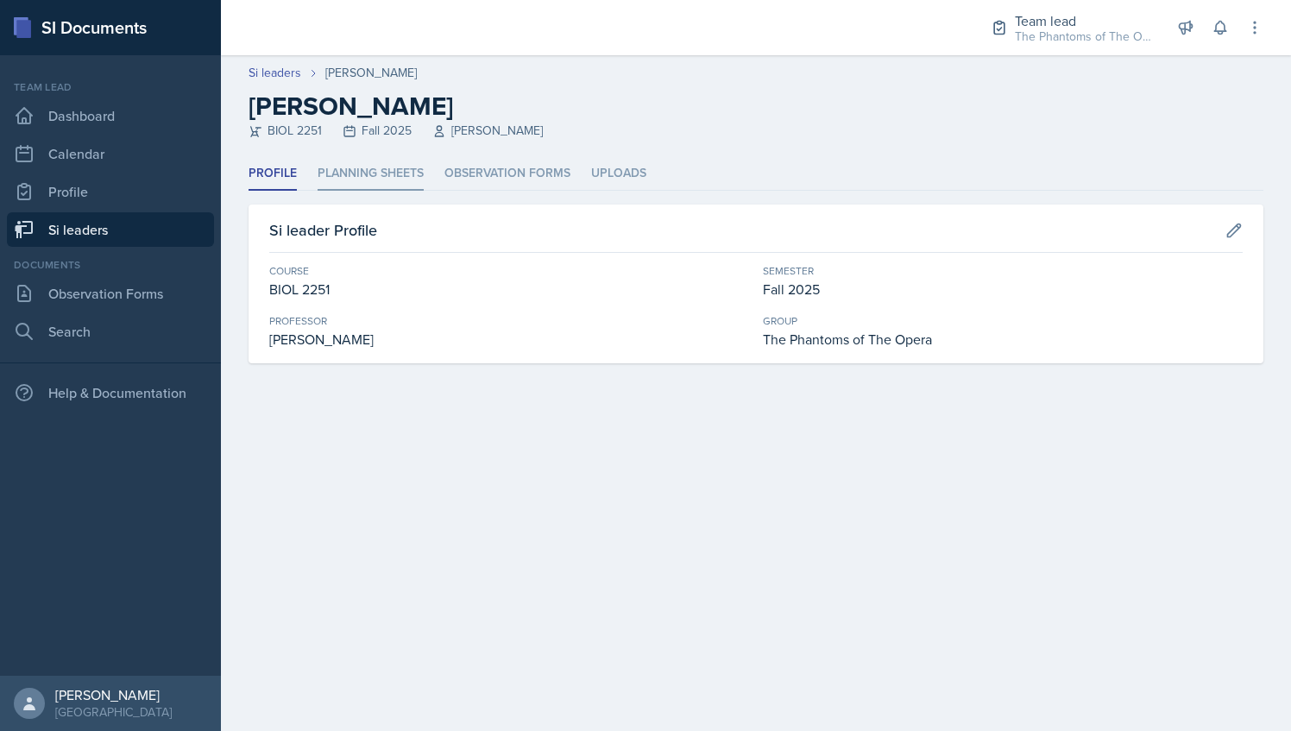
click at [386, 170] on li "Planning Sheets" at bounding box center [371, 174] width 106 height 34
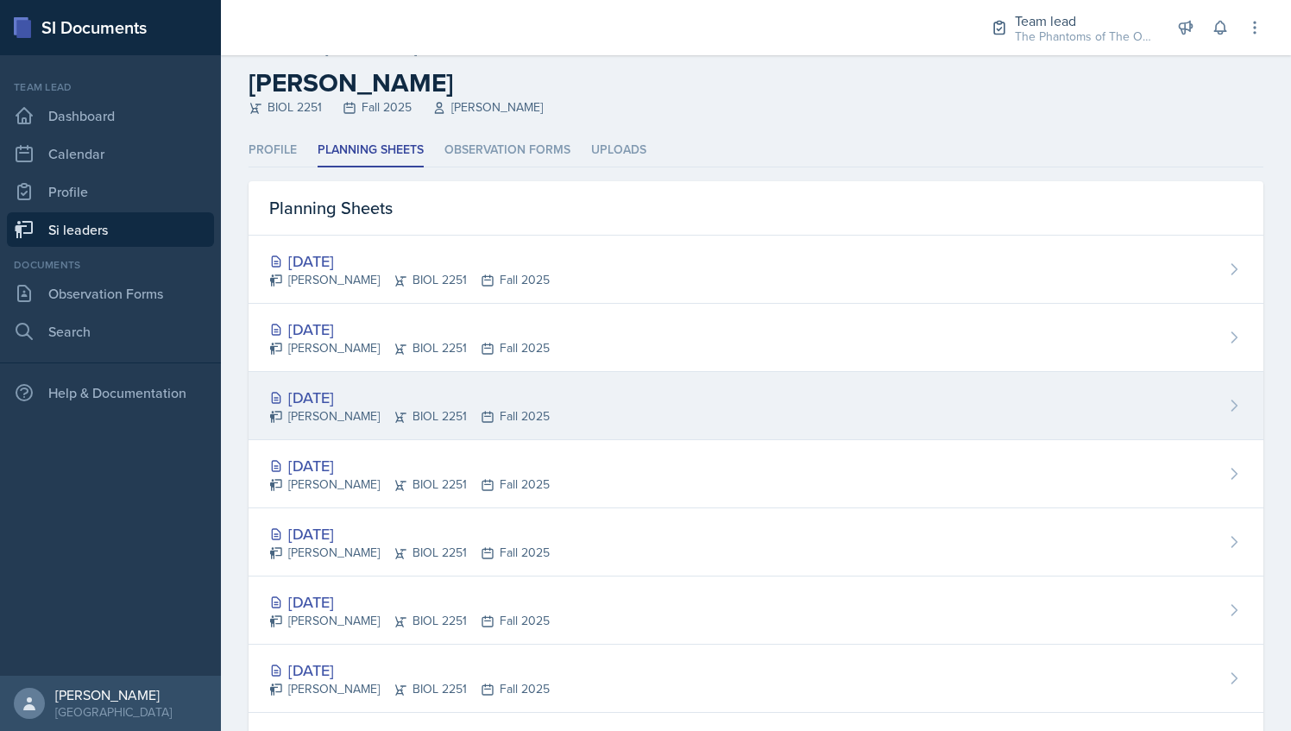
scroll to position [26, 0]
click at [471, 385] on div "[DATE]" at bounding box center [409, 394] width 280 height 23
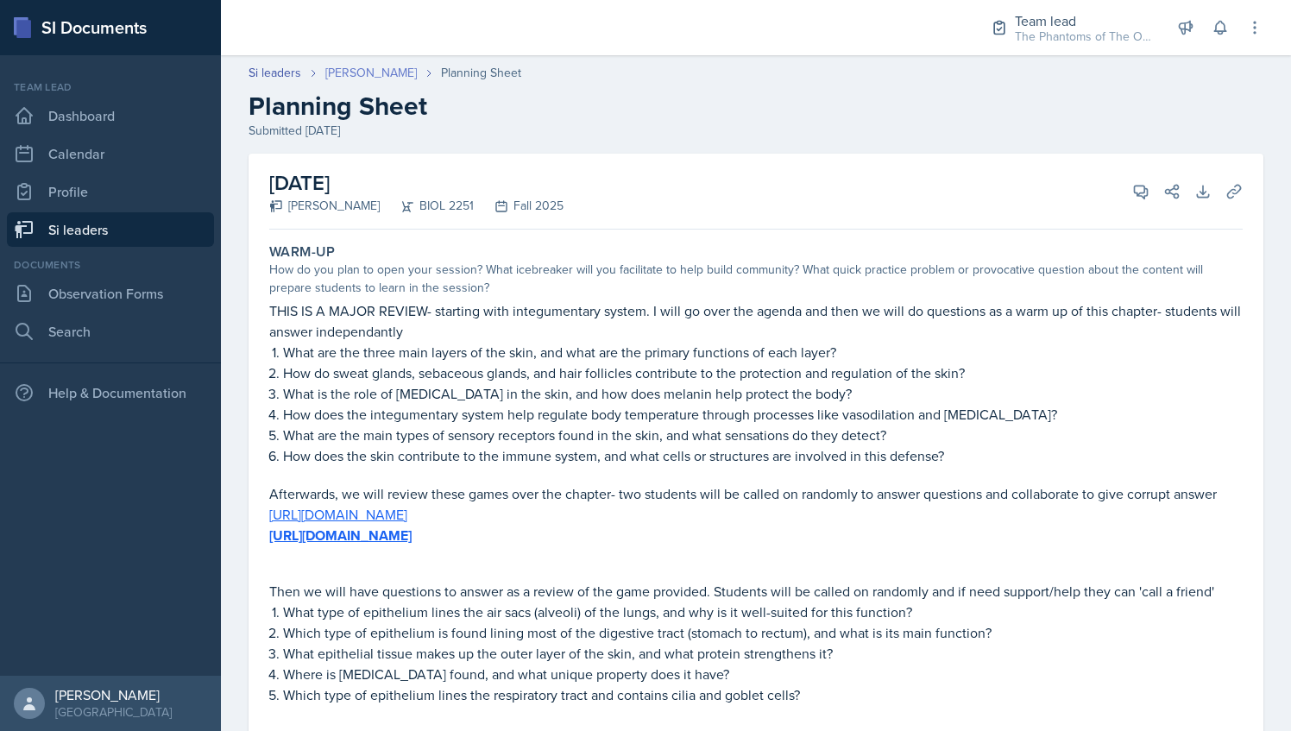
click at [343, 79] on link "[PERSON_NAME]" at bounding box center [370, 73] width 91 height 18
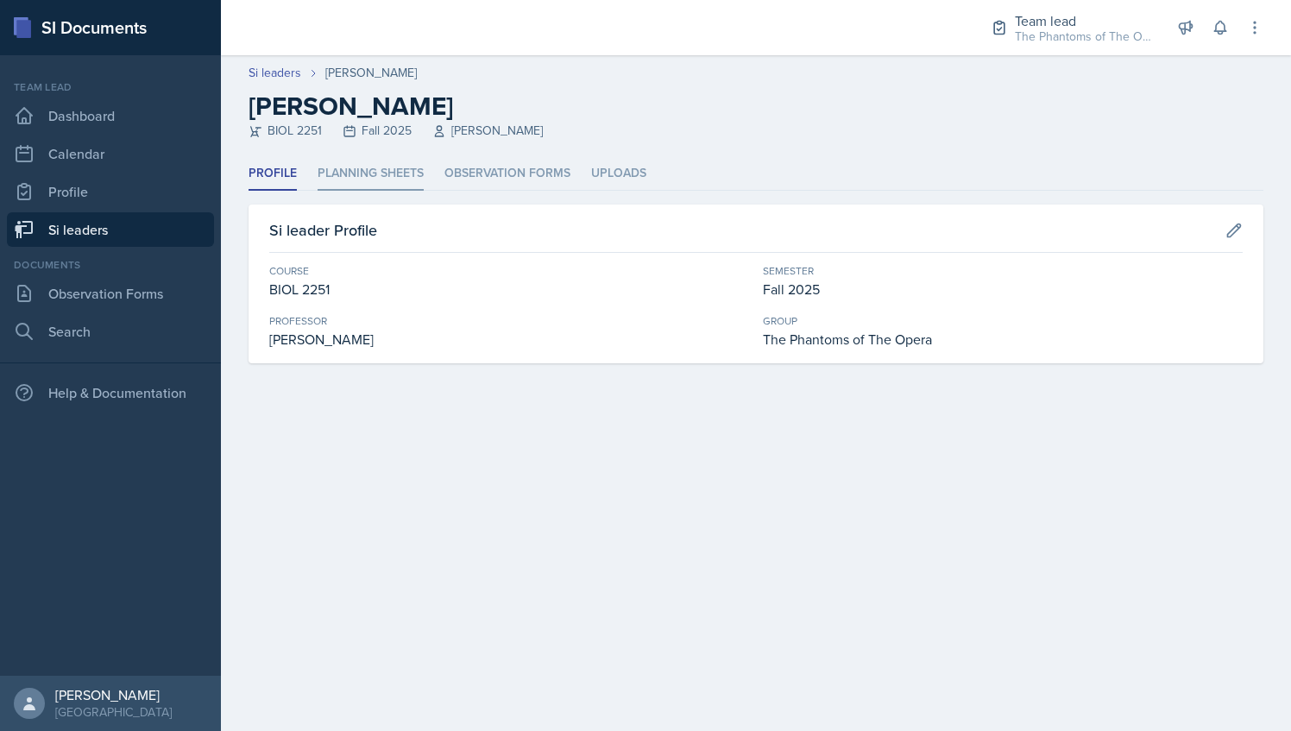
click at [339, 162] on li "Planning Sheets" at bounding box center [371, 174] width 106 height 34
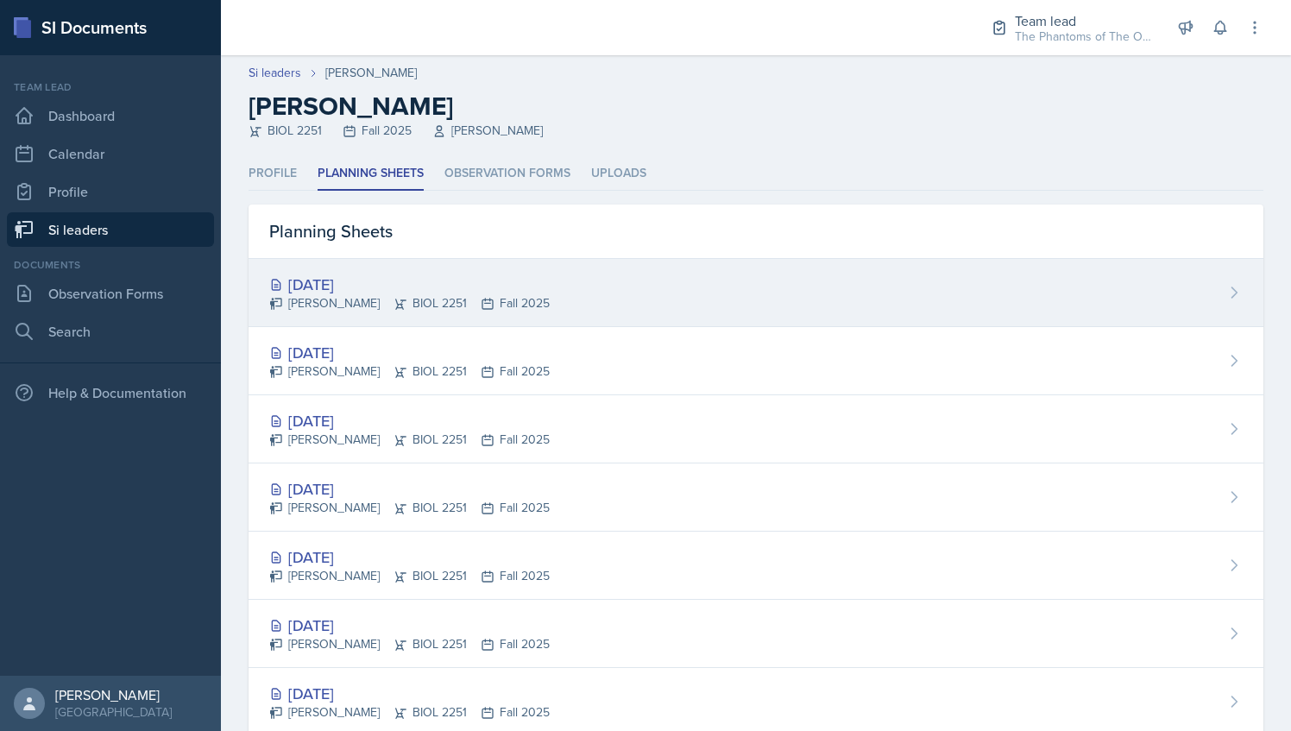
click at [404, 323] on div "[DATE] [PERSON_NAME] BIOL 2251 Fall 2025" at bounding box center [756, 293] width 1015 height 68
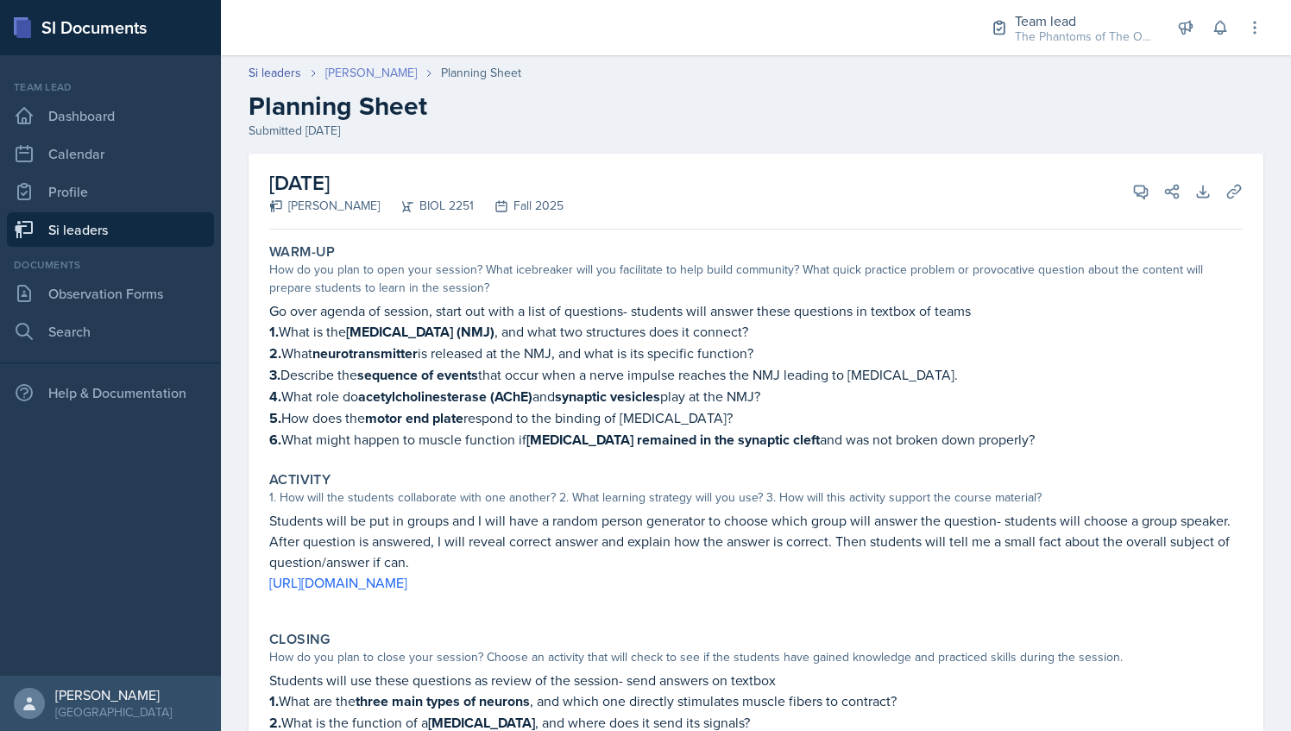
click at [338, 79] on link "[PERSON_NAME]" at bounding box center [370, 73] width 91 height 18
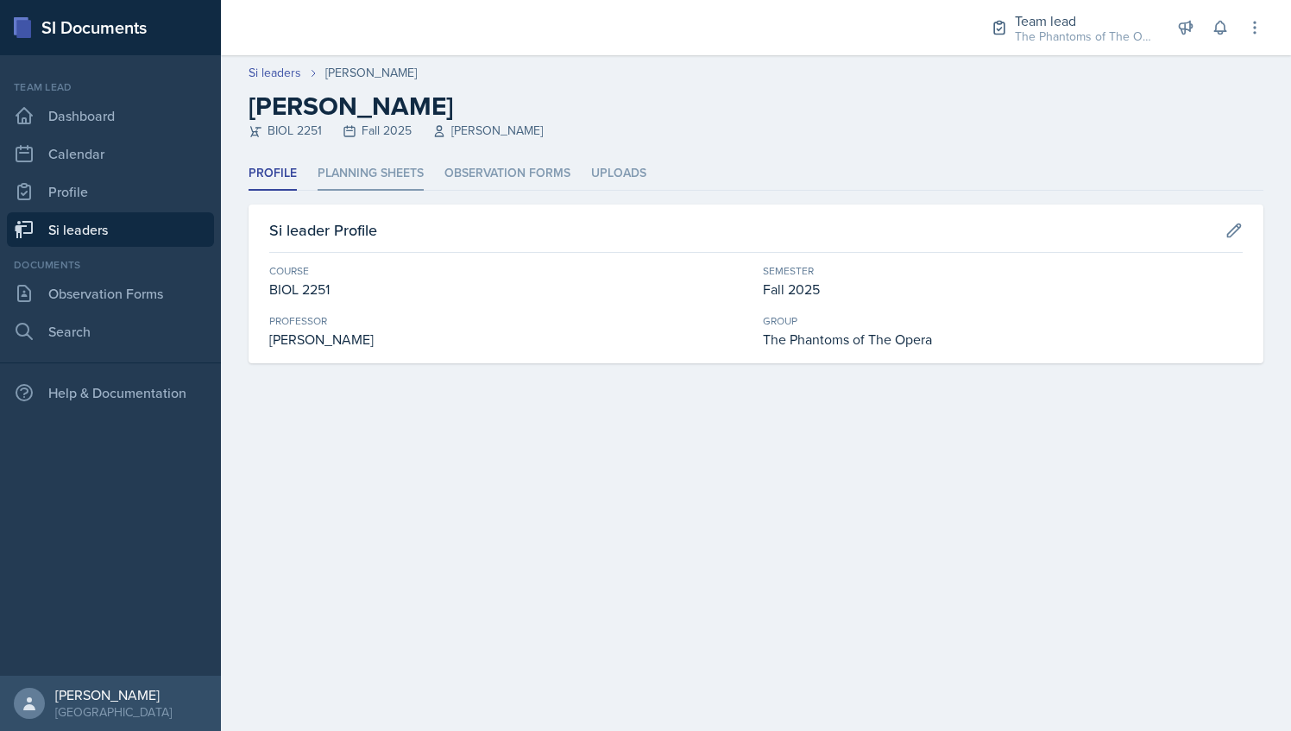
click at [335, 159] on li "Planning Sheets" at bounding box center [371, 174] width 106 height 34
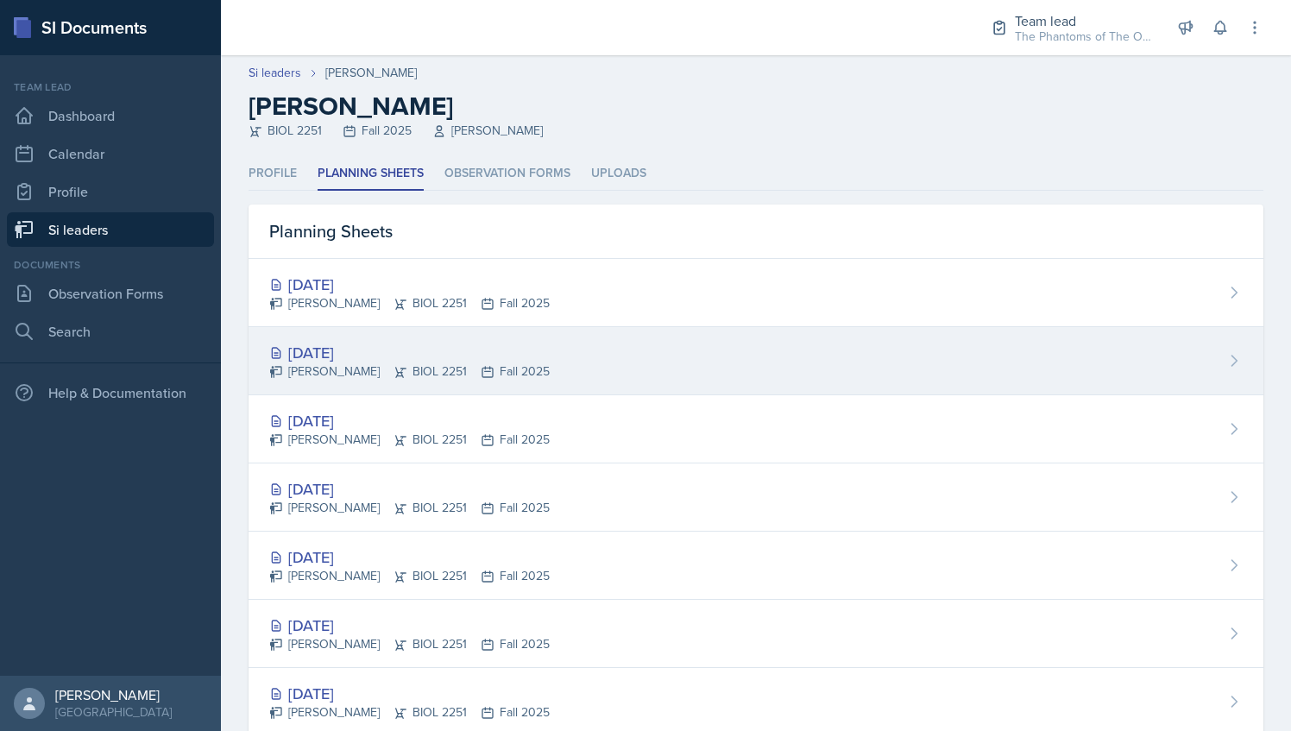
click at [406, 352] on div "[DATE]" at bounding box center [409, 352] width 280 height 23
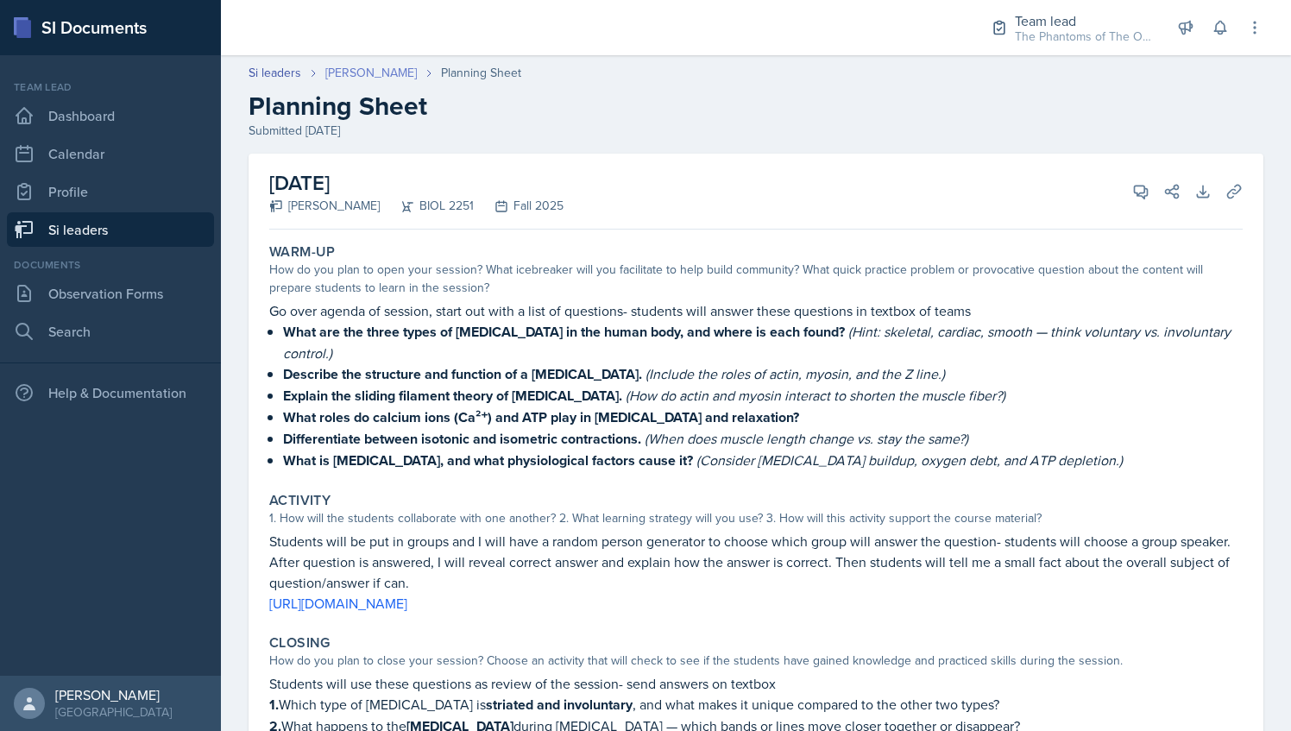
click at [345, 67] on link "[PERSON_NAME]" at bounding box center [370, 73] width 91 height 18
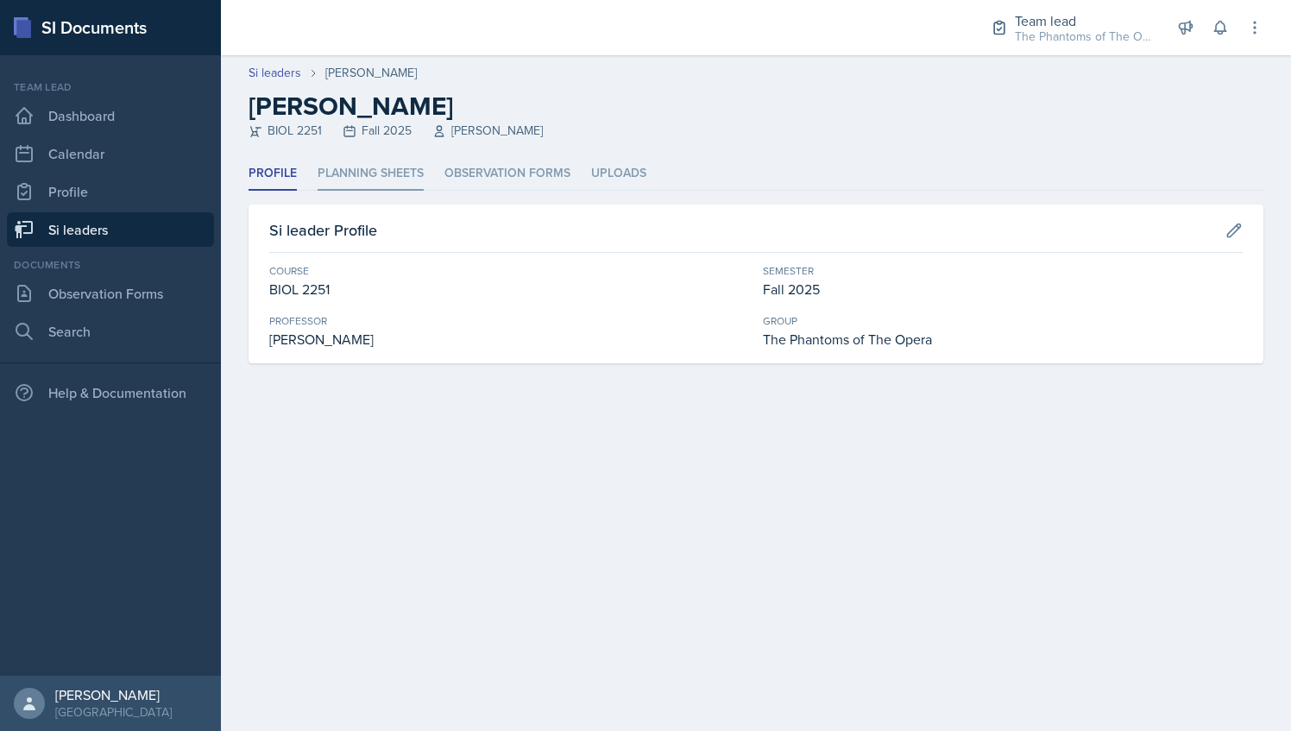
click at [331, 174] on li "Planning Sheets" at bounding box center [371, 174] width 106 height 34
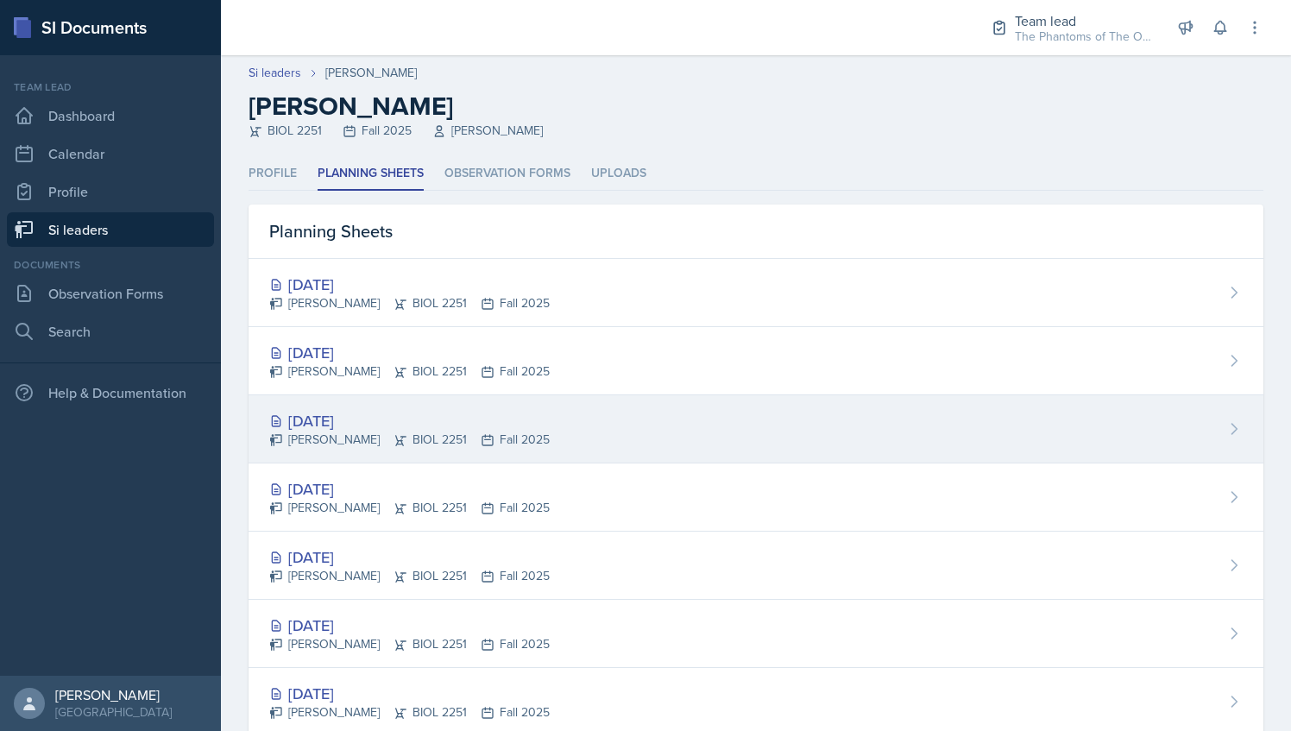
click at [409, 436] on div "[PERSON_NAME] BIOL 2251 Fall 2025" at bounding box center [409, 440] width 280 height 18
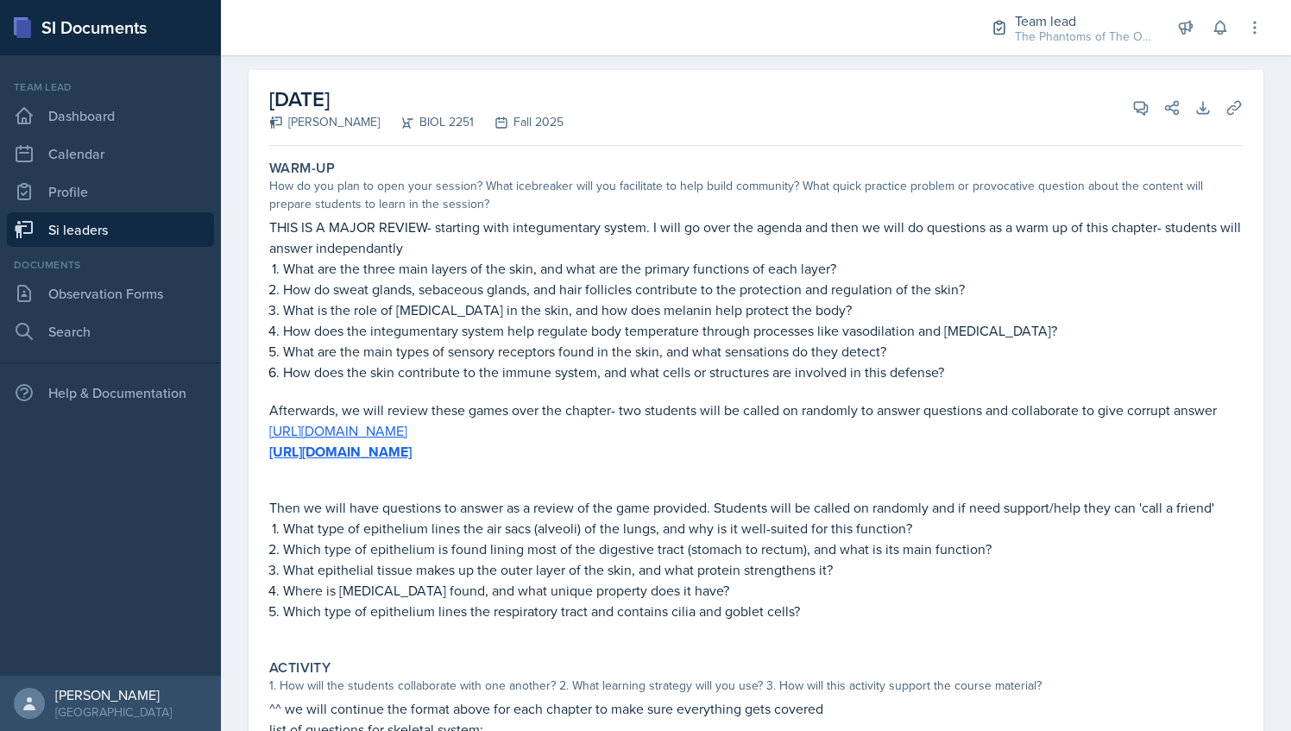
scroll to position [86, 0]
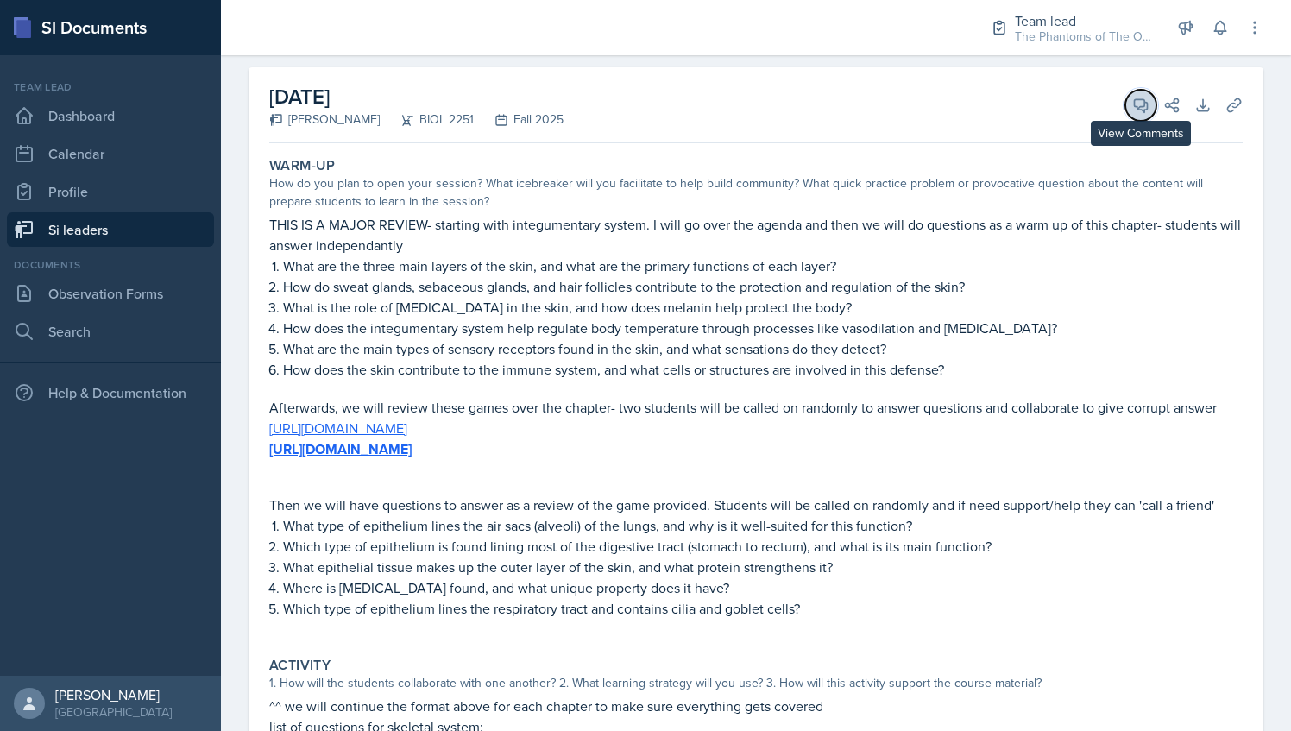
click at [1143, 95] on span at bounding box center [1147, 99] width 9 height 9
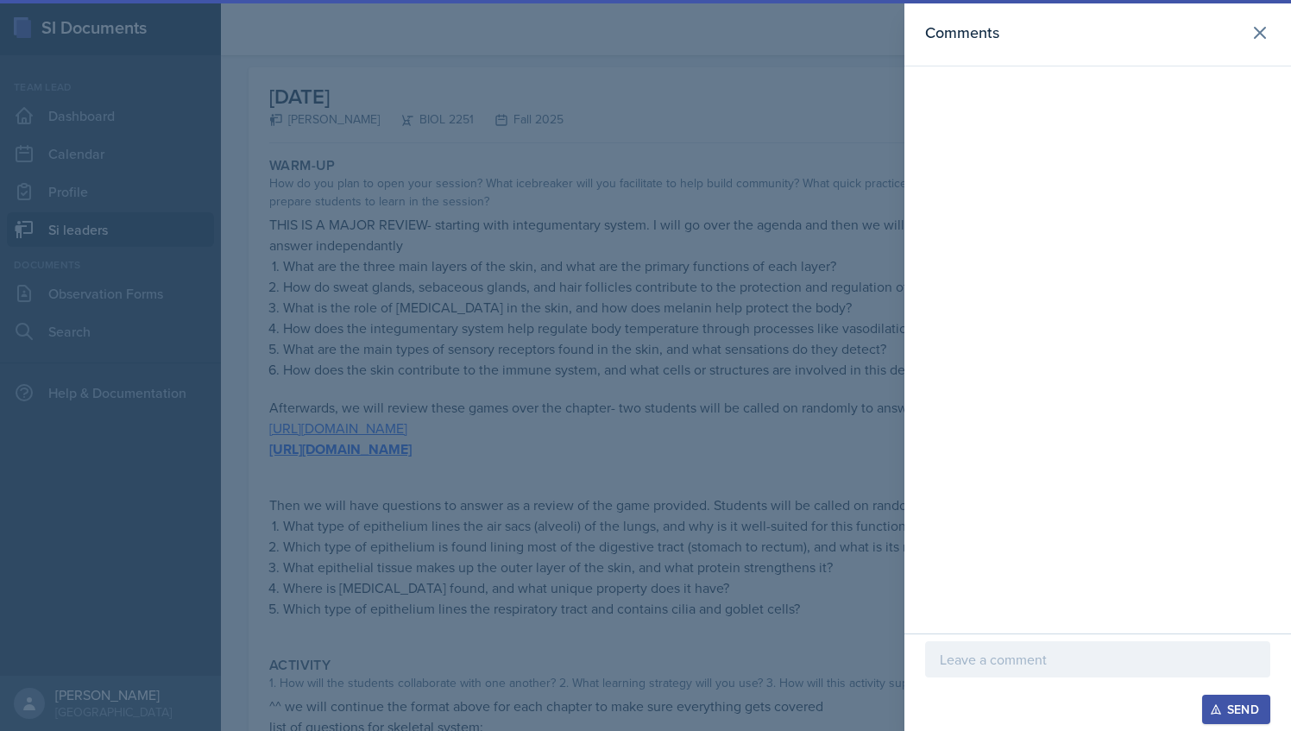
click at [1061, 665] on p at bounding box center [1098, 659] width 316 height 21
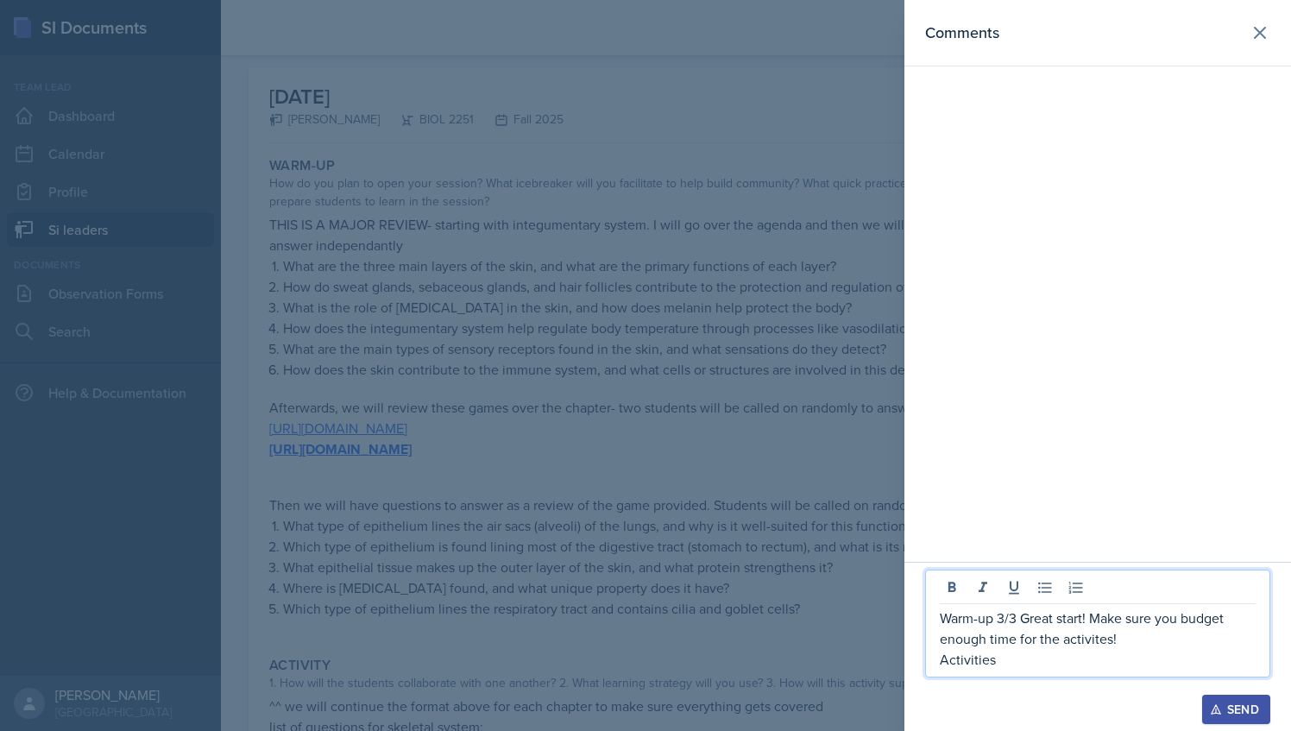
click at [696, 535] on div at bounding box center [645, 365] width 1291 height 731
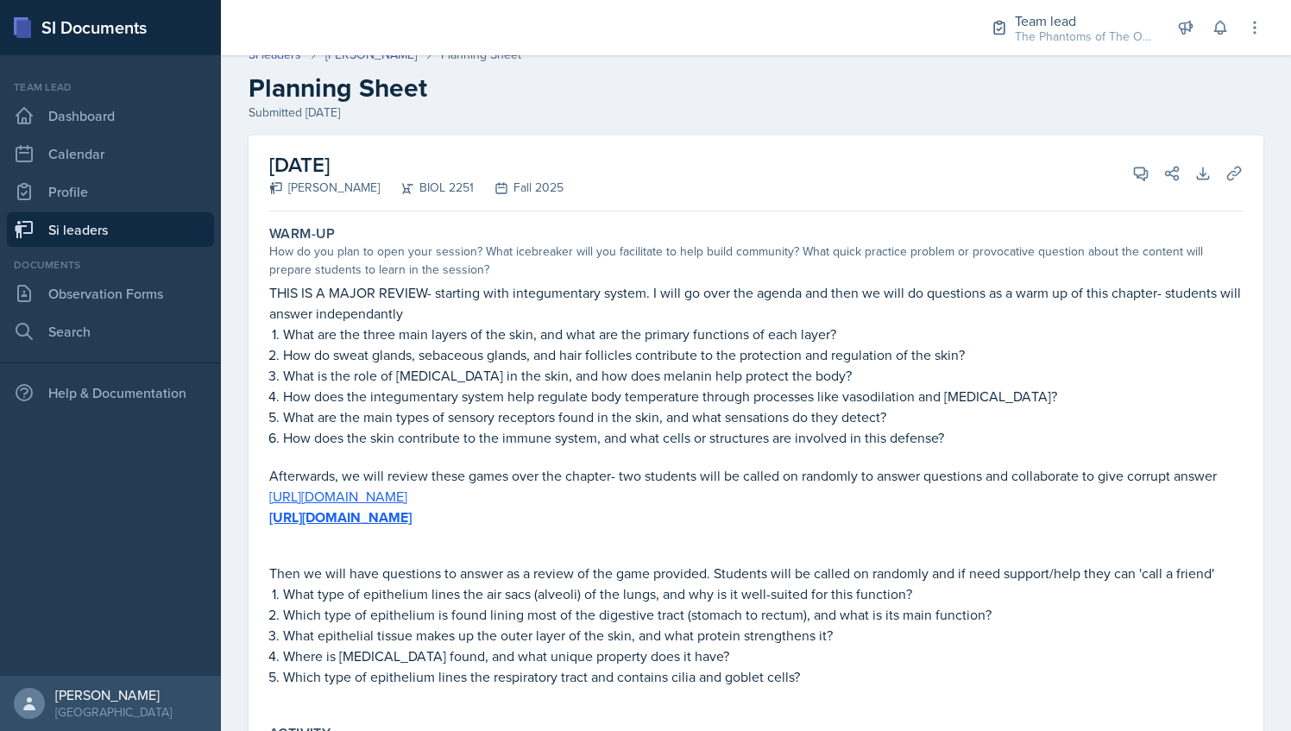
scroll to position [17, 0]
click at [1132, 173] on icon at bounding box center [1140, 174] width 17 height 17
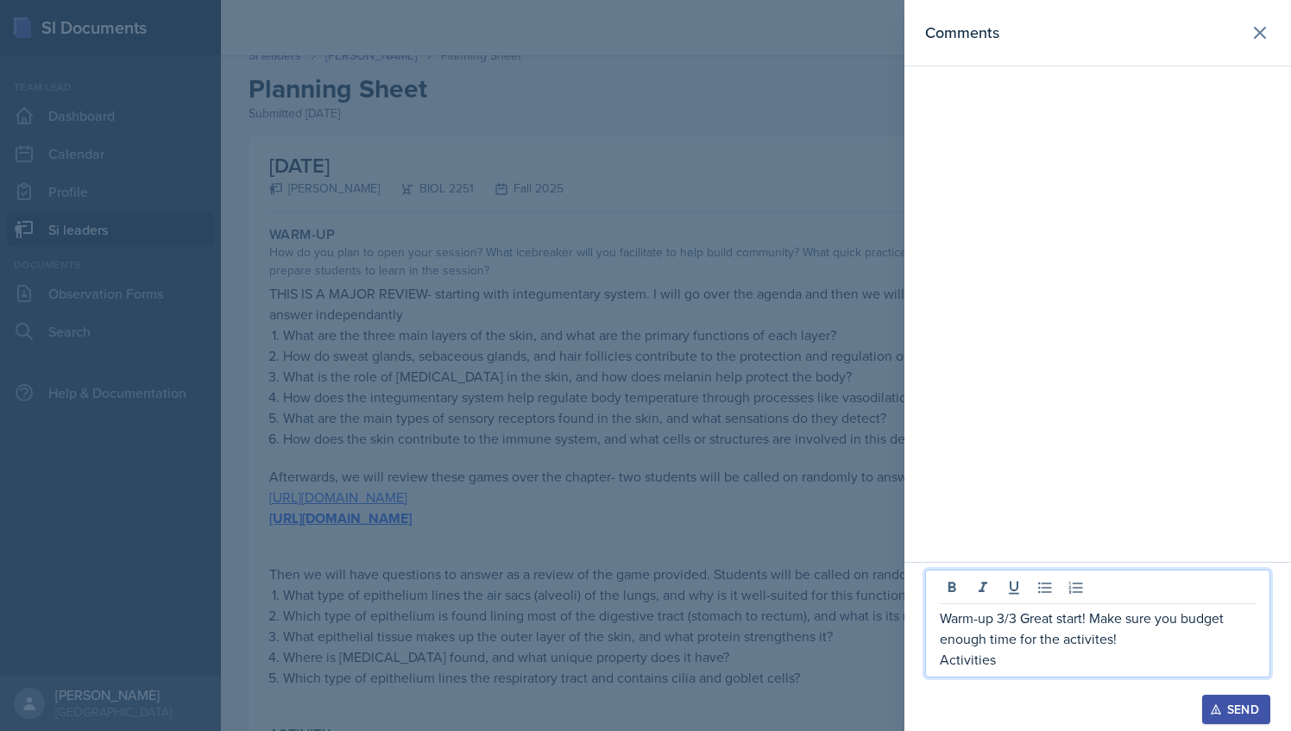
click at [1025, 652] on p "Activities" at bounding box center [1098, 659] width 316 height 21
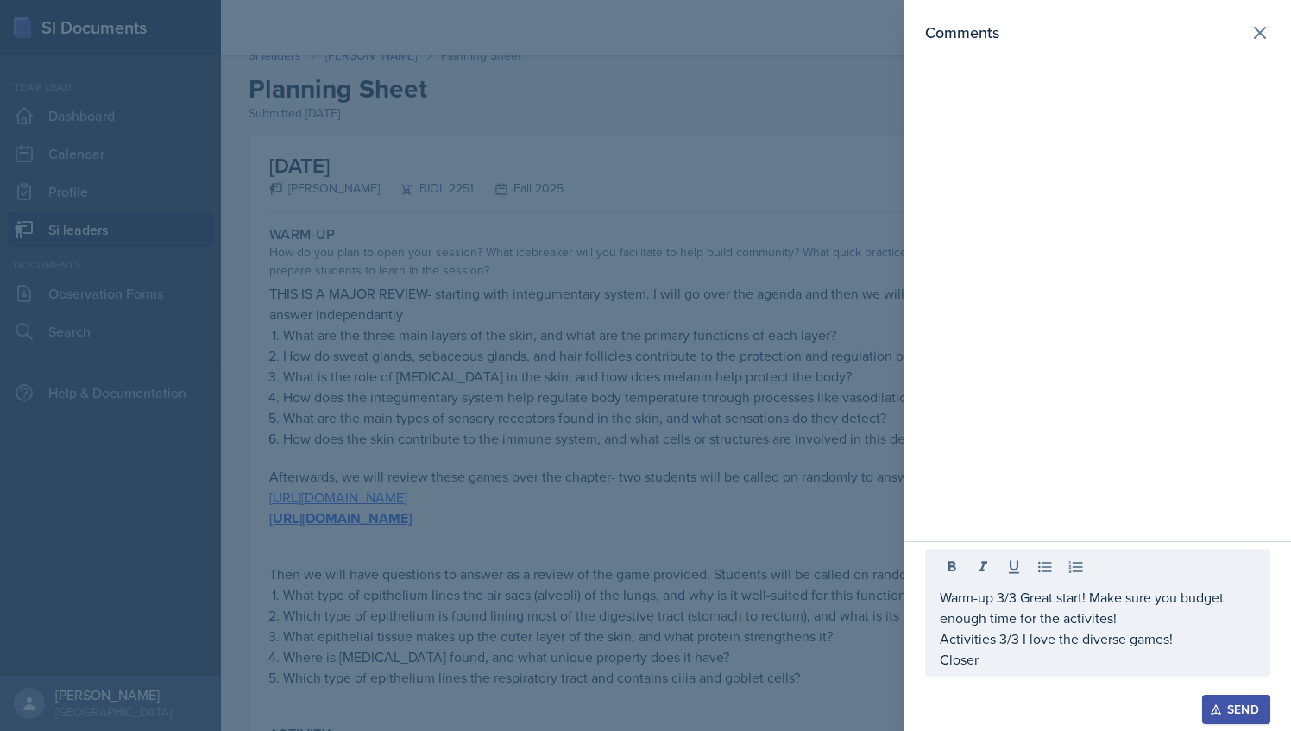
click at [723, 489] on div at bounding box center [645, 365] width 1291 height 731
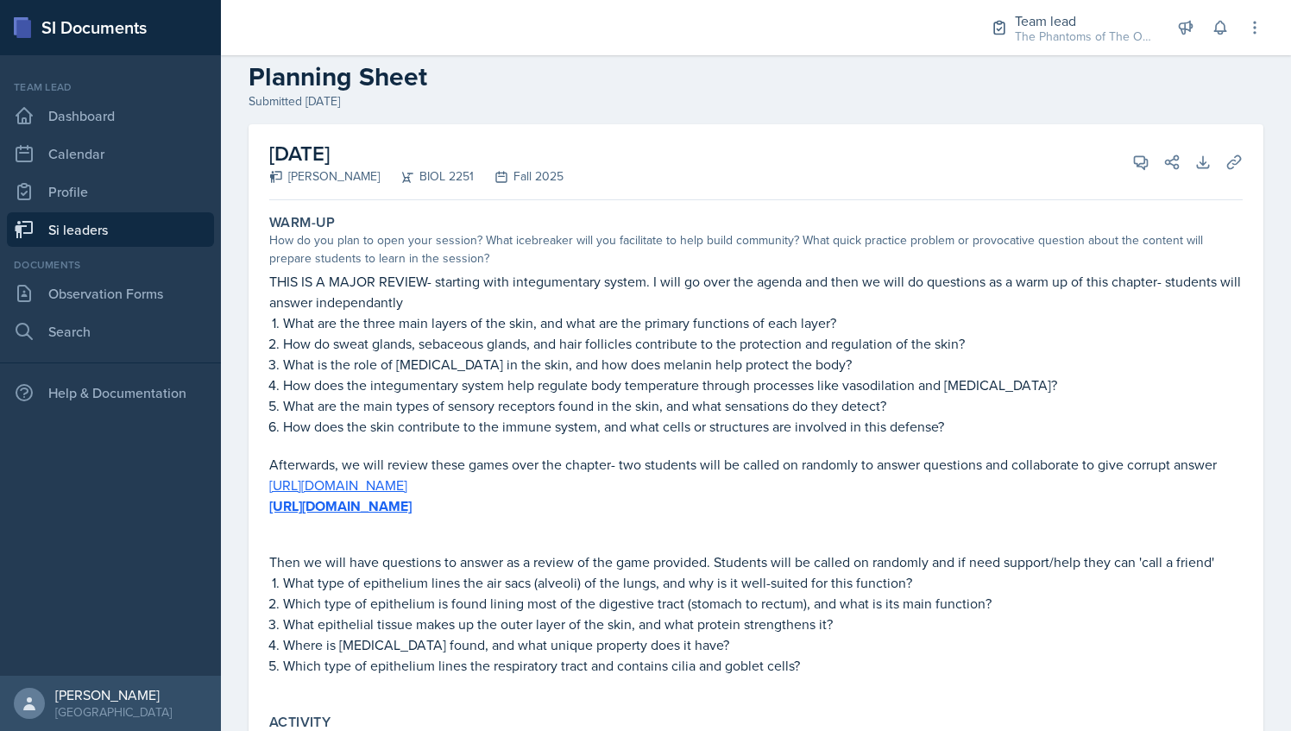
scroll to position [0, 0]
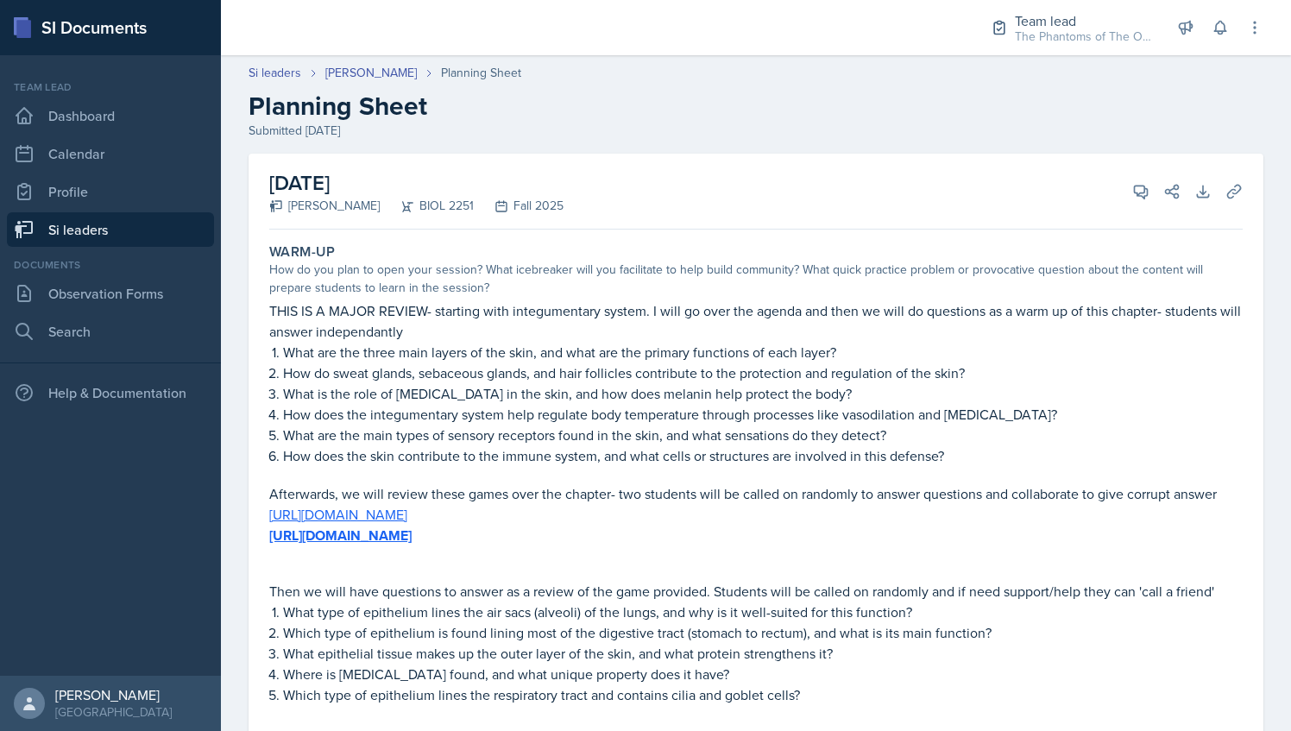
click at [1112, 171] on div "[DATE] [PERSON_NAME] BIOL 2251 Fall 2025 View Comments Comments Warm-up 3/3 Gre…" at bounding box center [756, 192] width 974 height 76
click at [1131, 204] on button "View Comments" at bounding box center [1140, 191] width 31 height 31
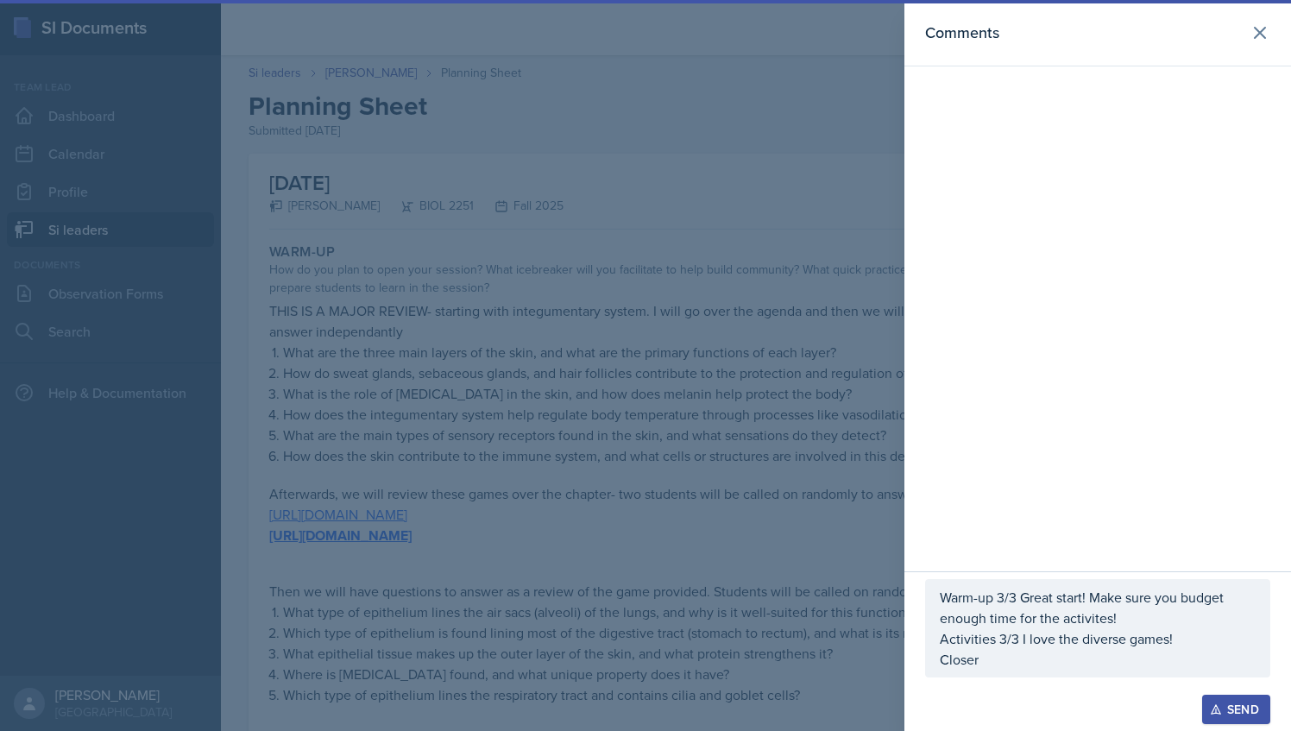
click at [1011, 661] on p "Closer" at bounding box center [1098, 659] width 316 height 21
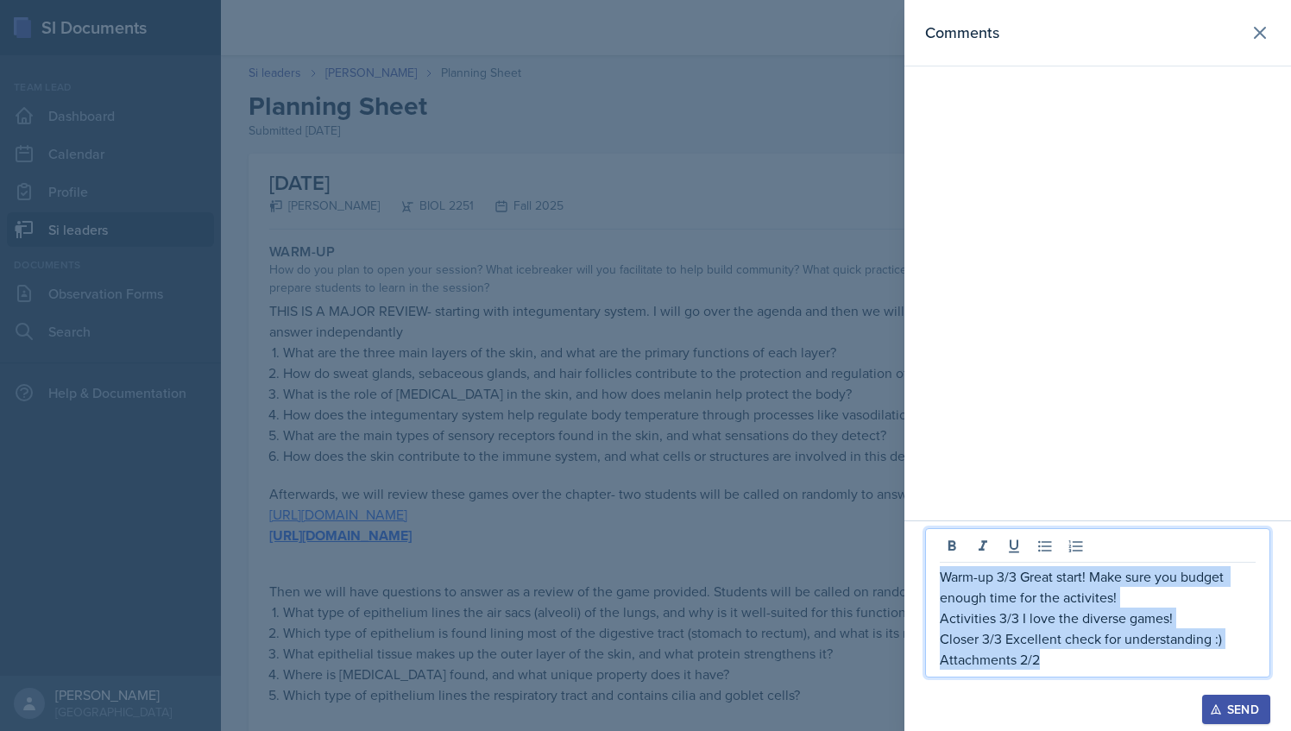
drag, startPoint x: 1067, startPoint y: 666, endPoint x: 936, endPoint y: 561, distance: 167.5
click at [936, 561] on div "Warm-up 3/3 Great start! Make sure you budget enough time for the activites! Ac…" at bounding box center [1097, 602] width 345 height 149
copy div "Warm-up 3/3 Great start! Make sure you budget enough time for the activites! Ac…"
drag, startPoint x: 1057, startPoint y: 666, endPoint x: 939, endPoint y: 575, distance: 149.5
click at [940, 575] on div "Warm-up 3/3 Great start! Make sure you budget enough time for the activities! A…" at bounding box center [1098, 618] width 316 height 104
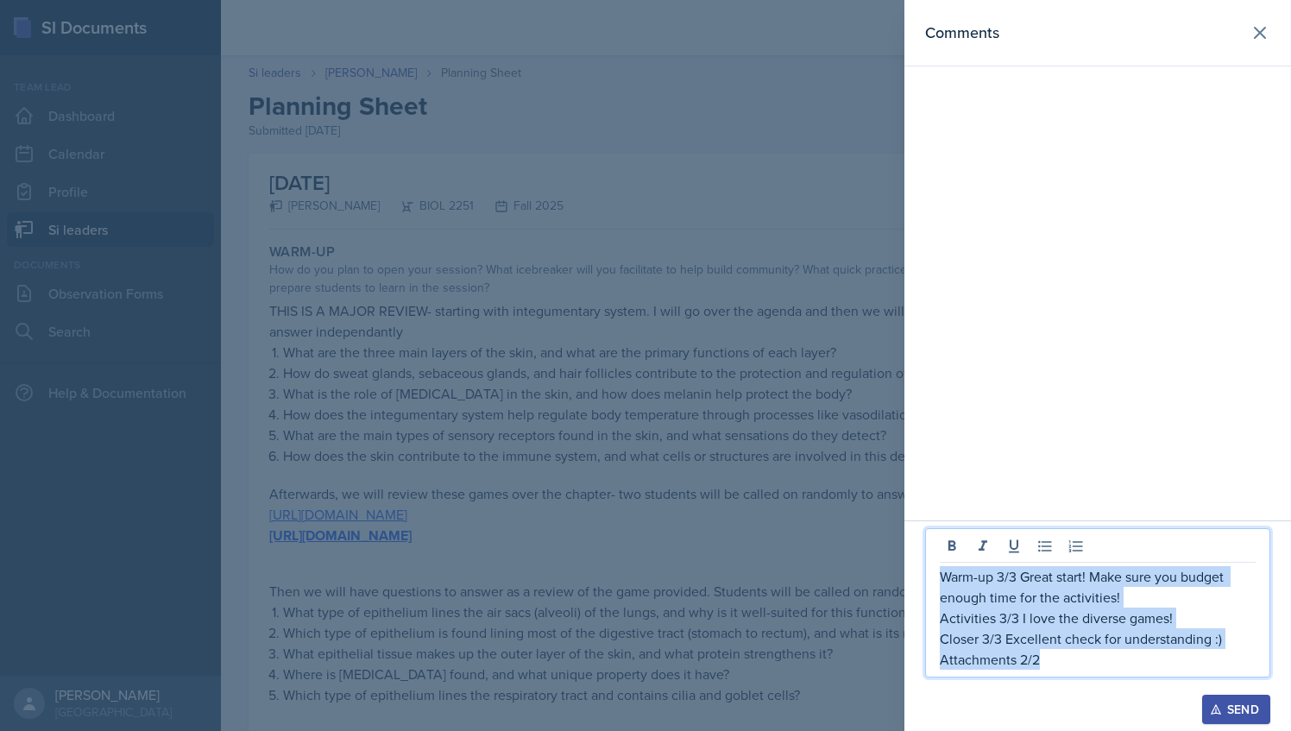
copy div "Warm-up 3/3 Great start! Make sure you budget enough time for the activities! A…"
click at [1224, 715] on div "Send" at bounding box center [1236, 710] width 46 height 14
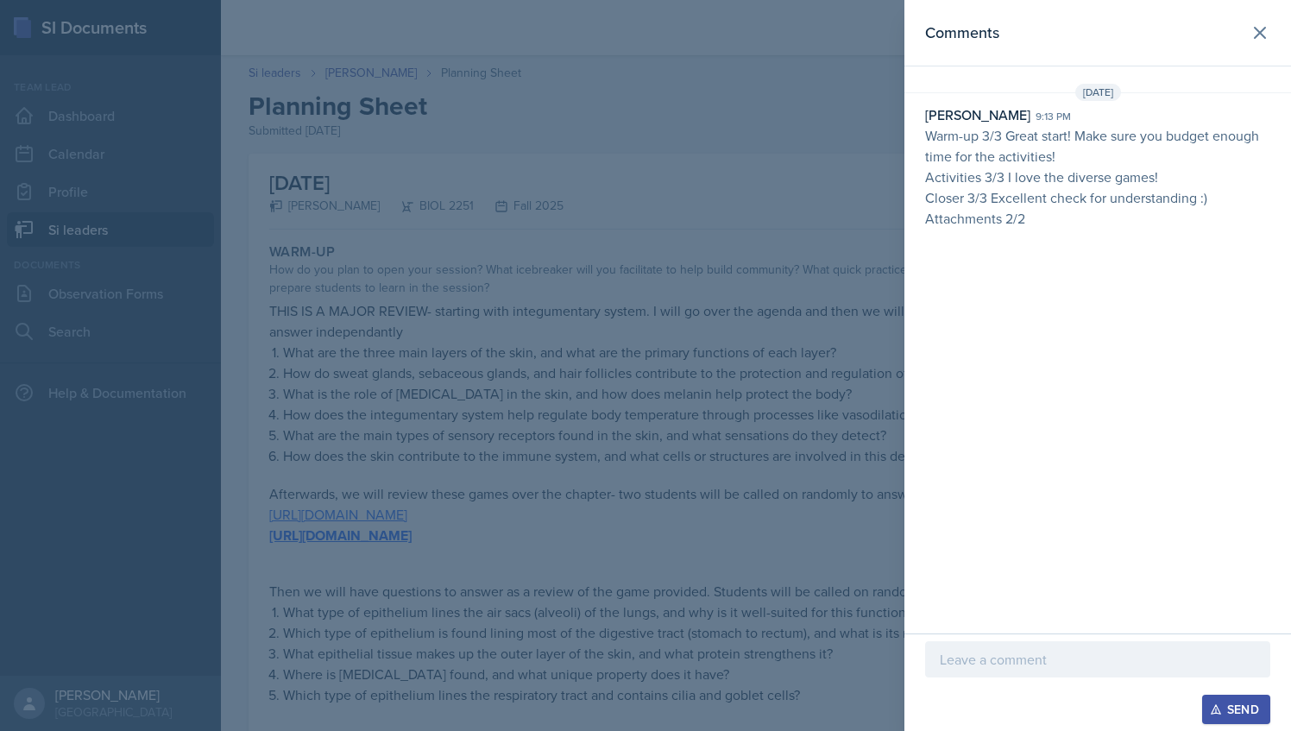
click at [742, 417] on div at bounding box center [645, 365] width 1291 height 731
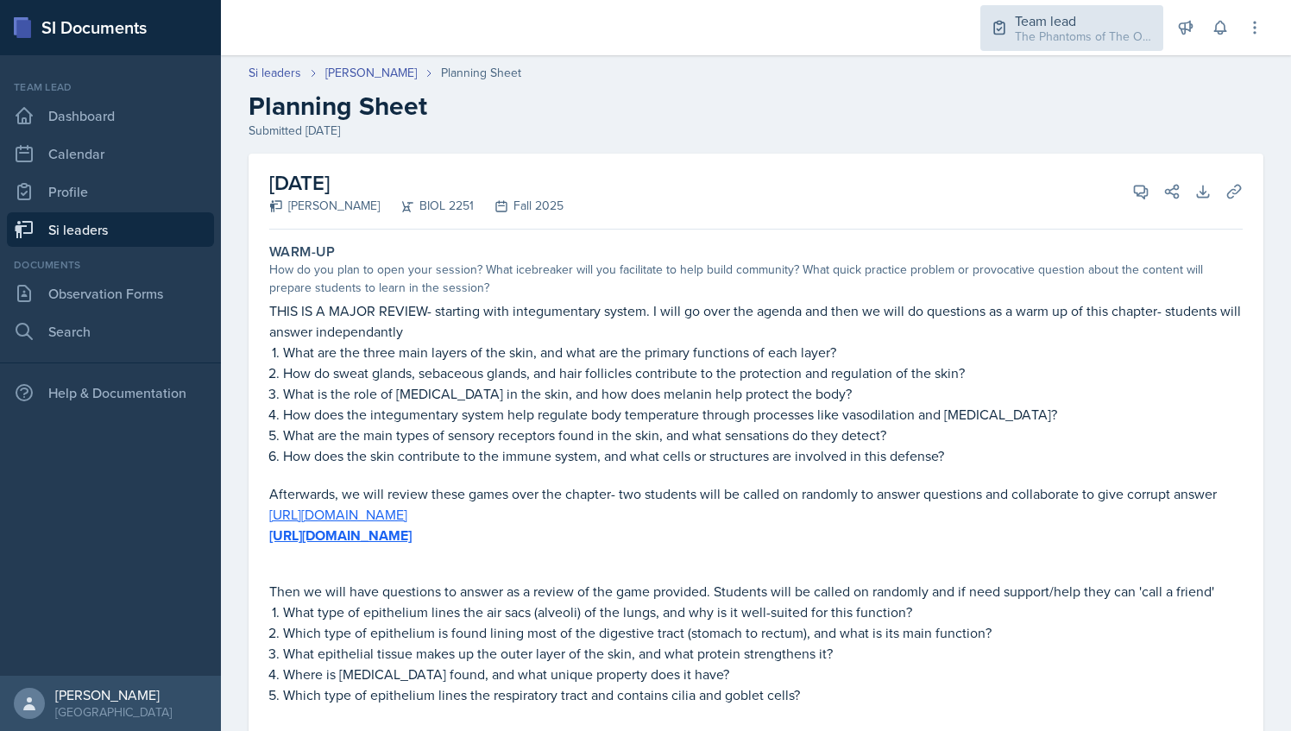
click at [1095, 18] on div "Team lead" at bounding box center [1084, 20] width 138 height 21
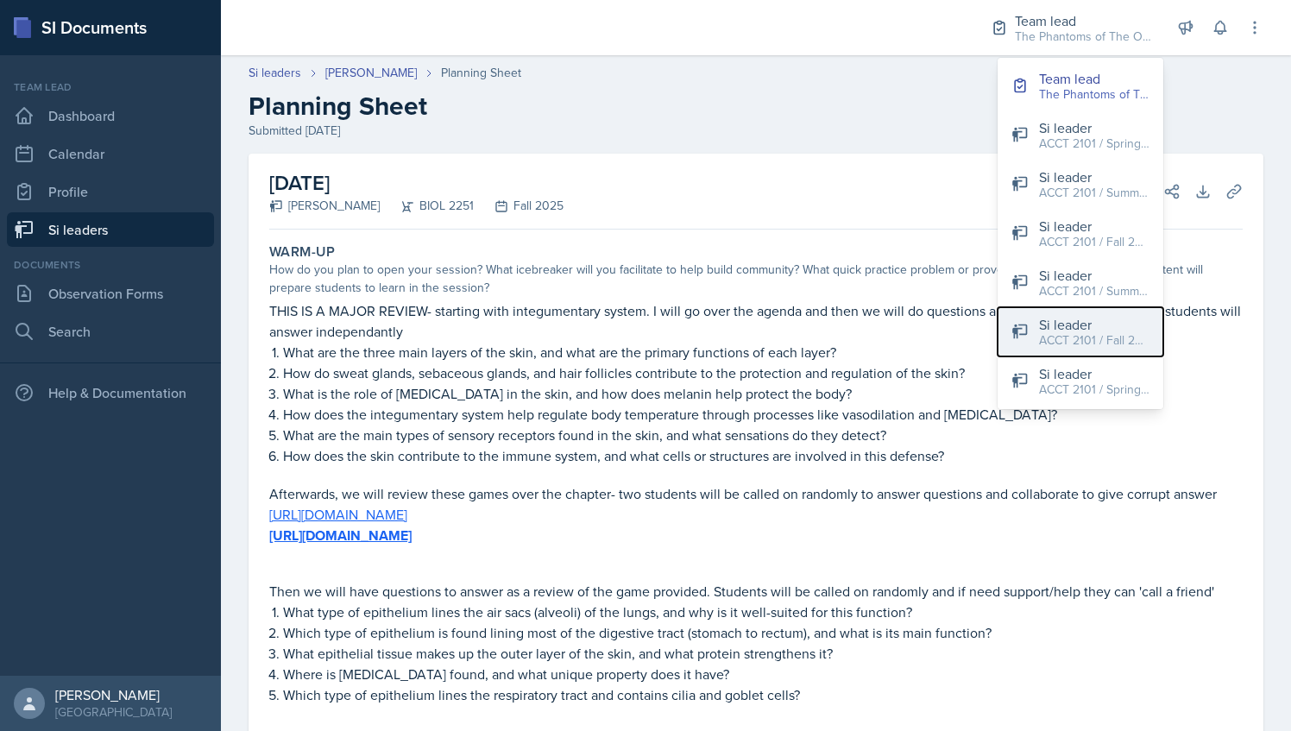
click at [1086, 343] on div "ACCT 2101 / Fall 2025" at bounding box center [1094, 340] width 110 height 18
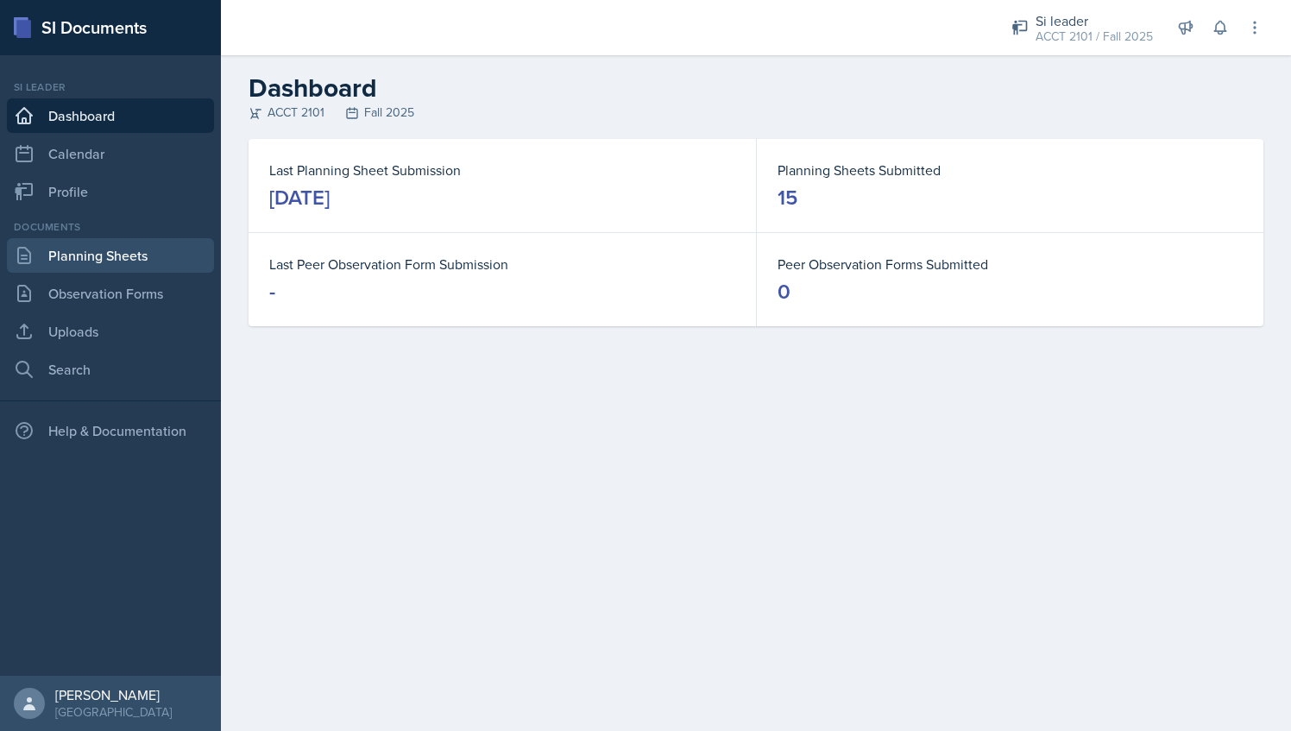
click at [122, 248] on link "Planning Sheets" at bounding box center [110, 255] width 207 height 35
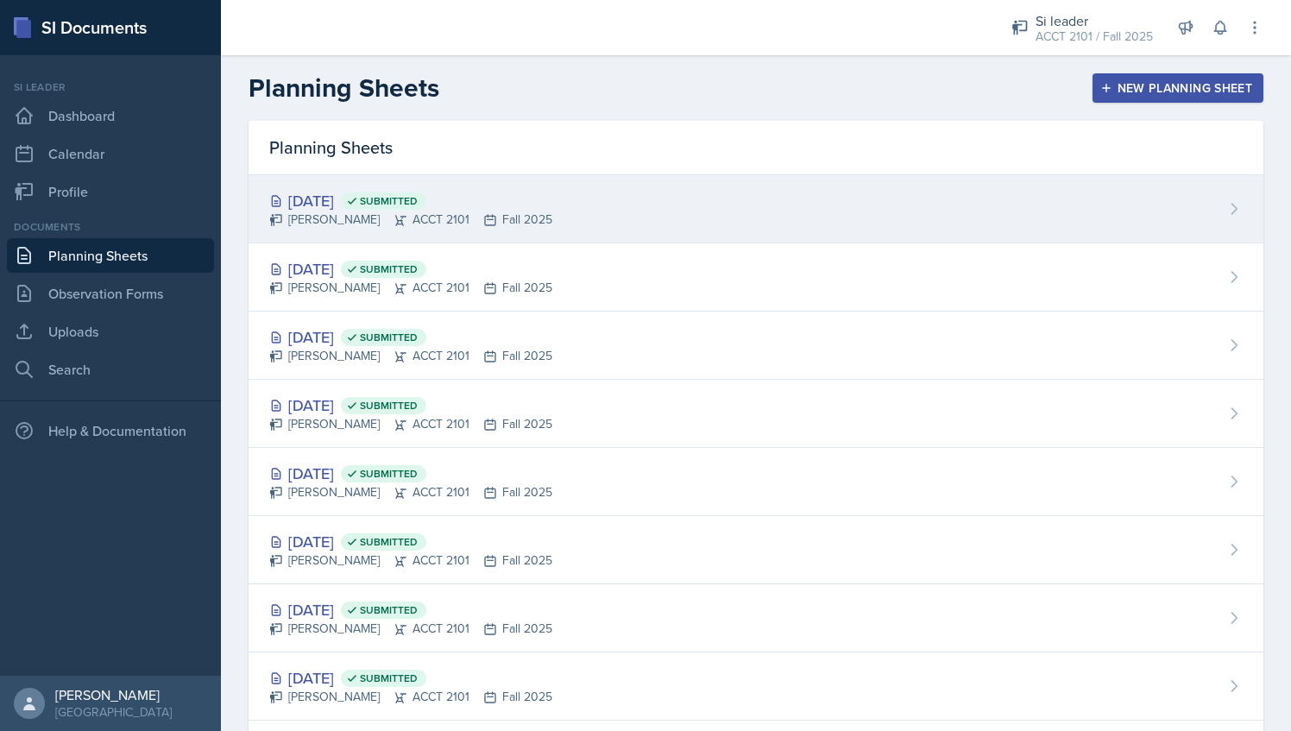
click at [394, 214] on div "[PERSON_NAME] ACCT 2101 Fall 2025" at bounding box center [410, 220] width 283 height 18
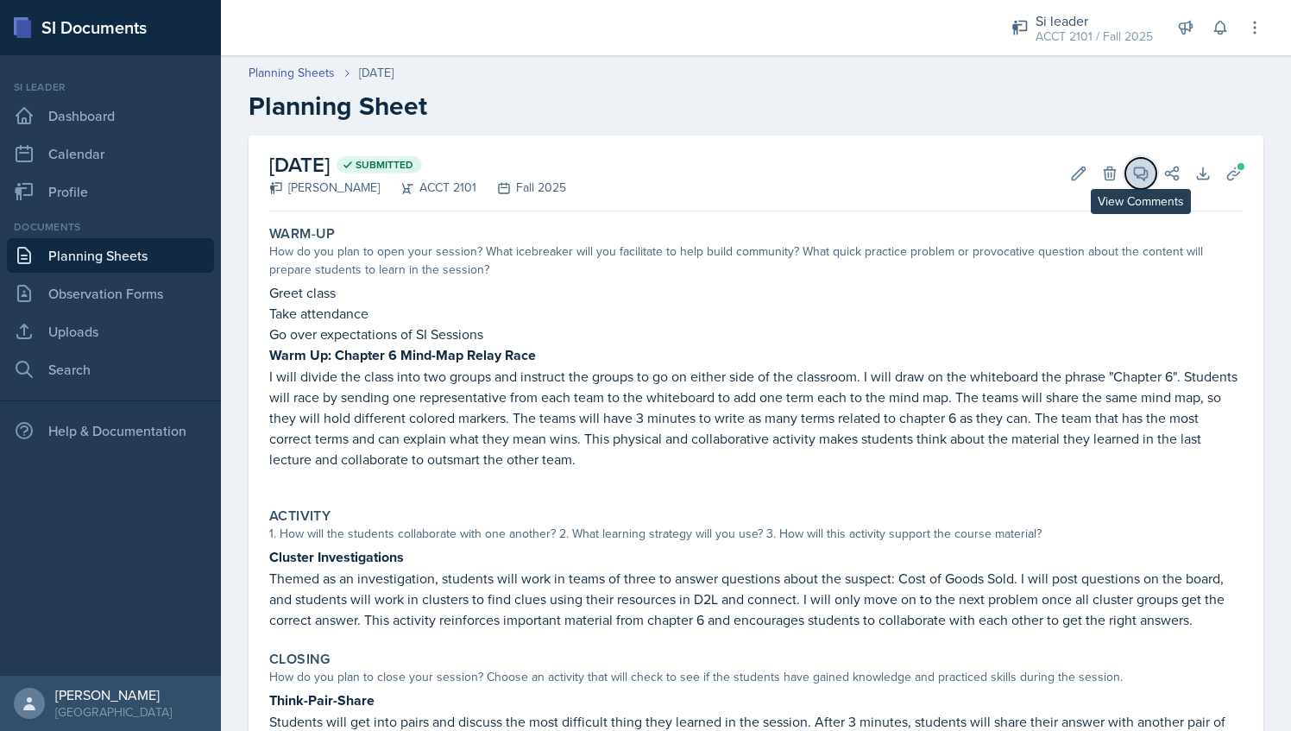
click at [1141, 173] on button "View Comments" at bounding box center [1140, 173] width 31 height 31
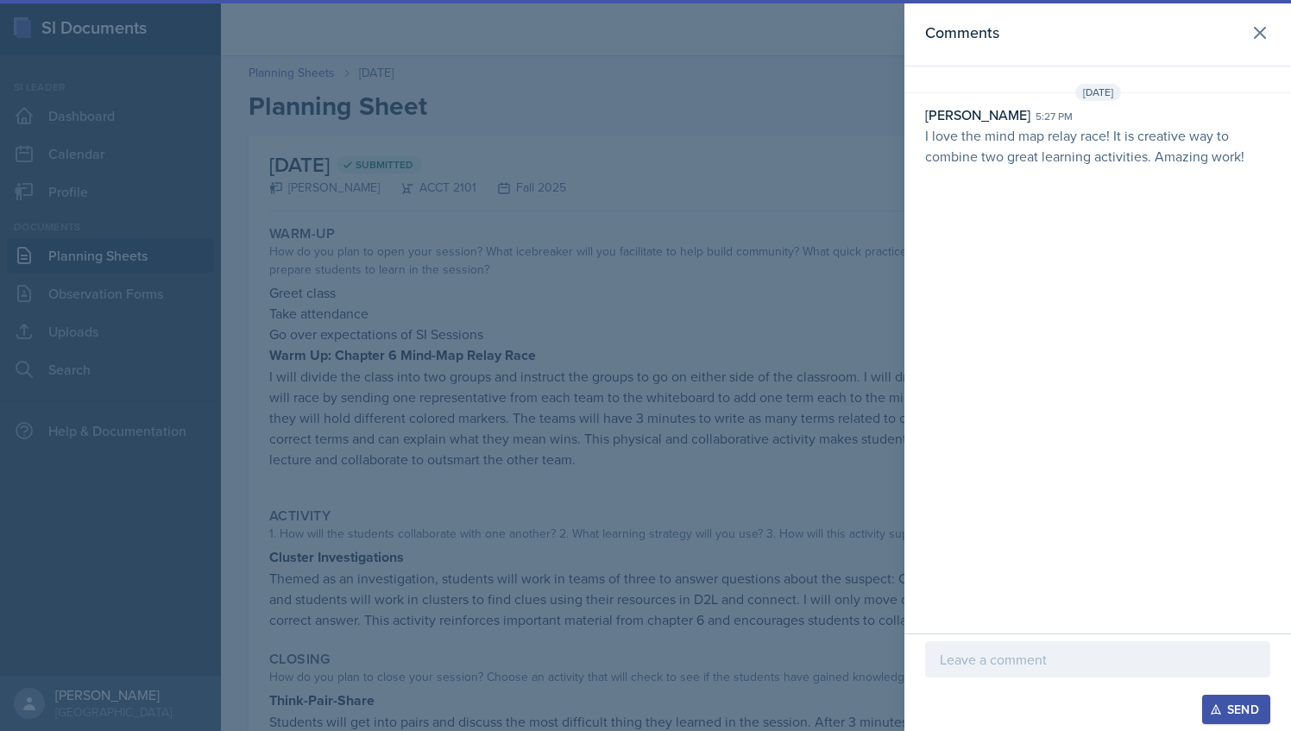
click at [1007, 659] on p at bounding box center [1098, 659] width 316 height 21
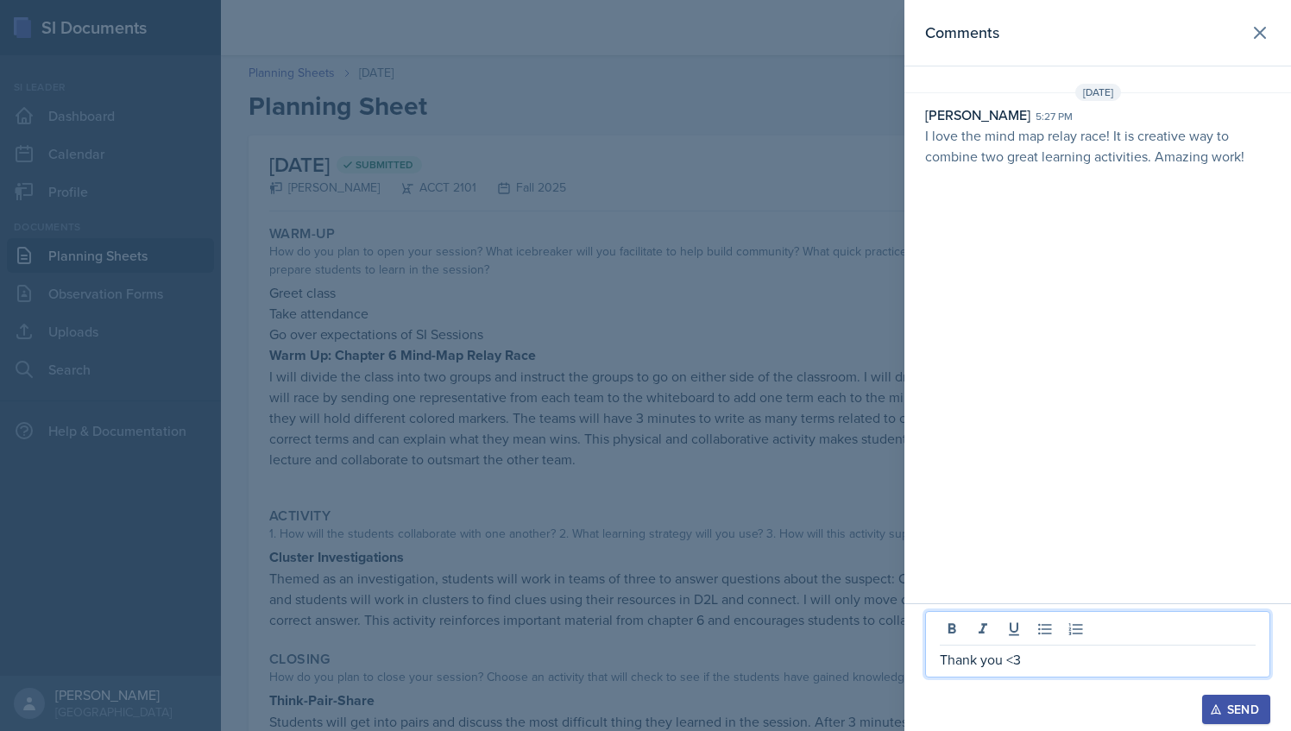
click at [1251, 694] on div at bounding box center [1097, 685] width 345 height 17
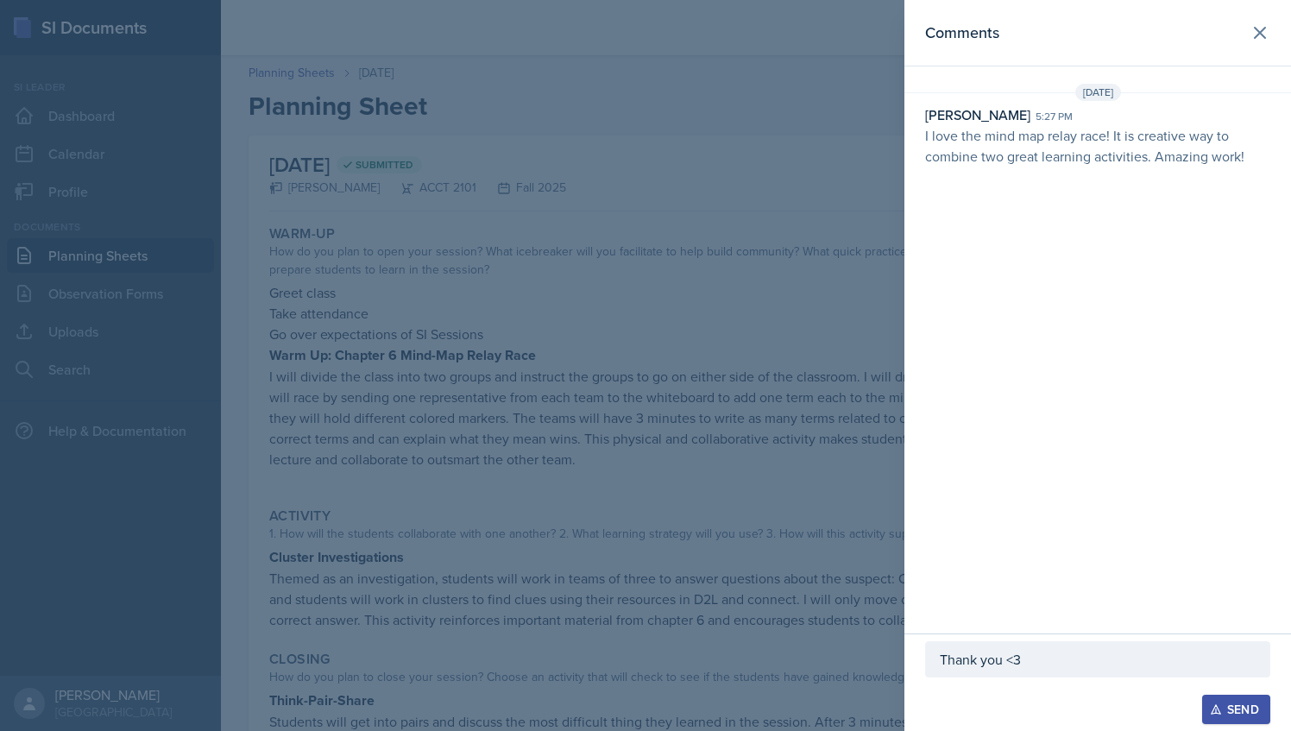
click at [1250, 703] on div "Send" at bounding box center [1236, 710] width 46 height 14
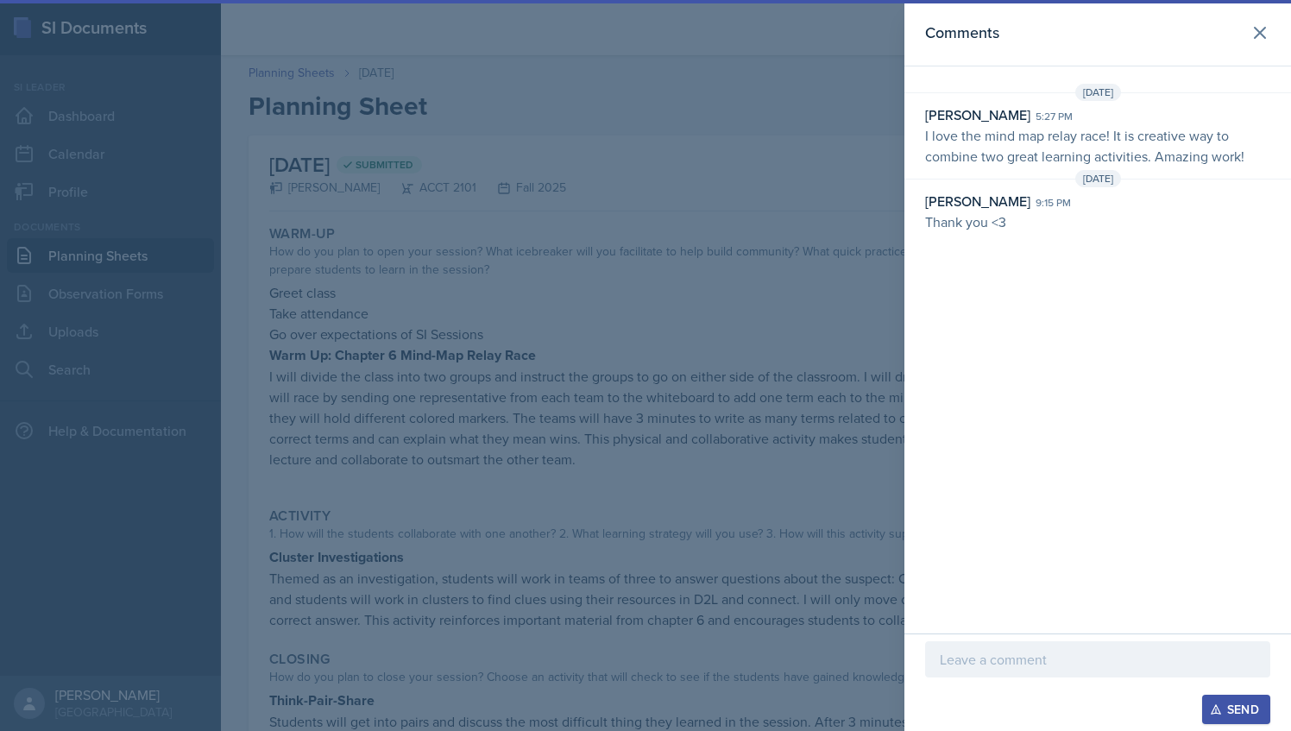
click at [675, 366] on div at bounding box center [645, 365] width 1291 height 731
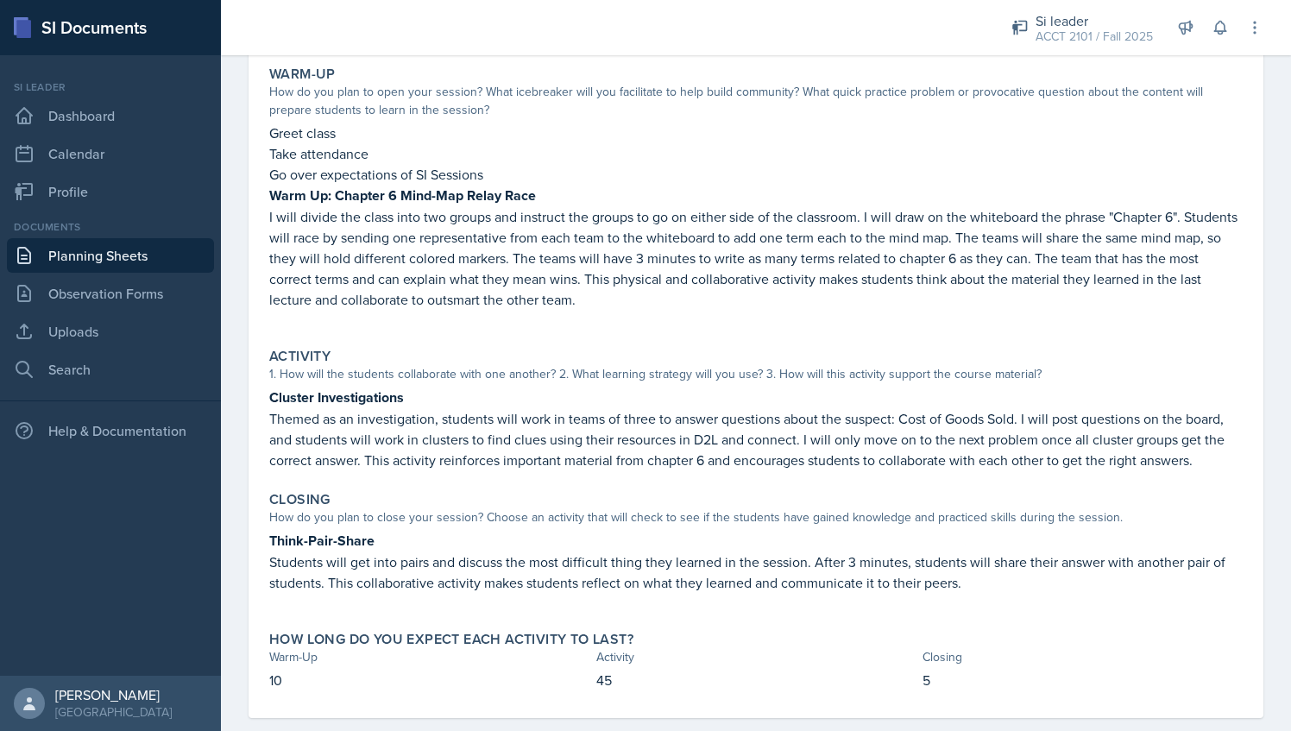
scroll to position [186, 0]
